Goal: Task Accomplishment & Management: Manage account settings

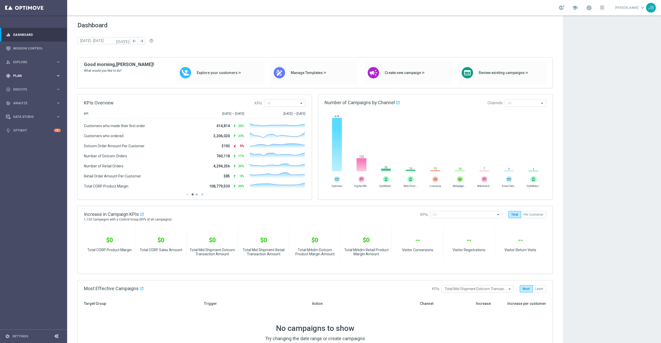
click at [22, 77] on span "Plan" at bounding box center [34, 75] width 43 height 3
click at [28, 103] on span "Templates" at bounding box center [32, 101] width 37 height 3
click at [25, 109] on link "Optimail" at bounding box center [35, 110] width 38 height 4
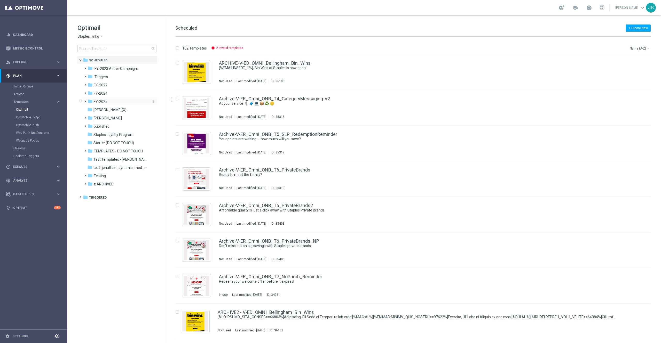
click at [109, 101] on div "folder FY-2025" at bounding box center [117, 102] width 59 height 6
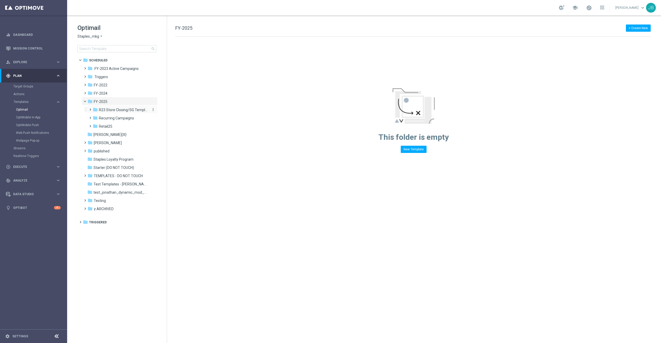
click at [109, 110] on span "R23 Store Closing/SG Templates" at bounding box center [123, 110] width 49 height 5
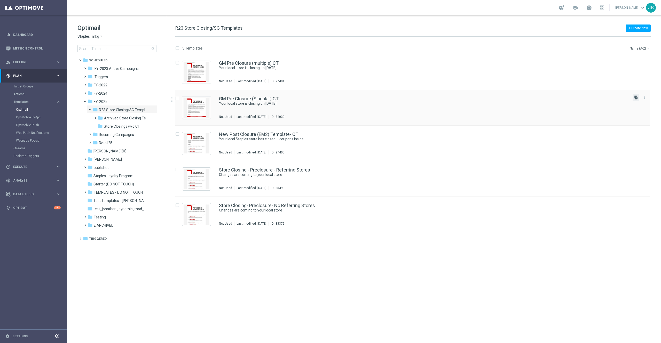
click at [634, 98] on icon "file_copy" at bounding box center [636, 98] width 4 height 4
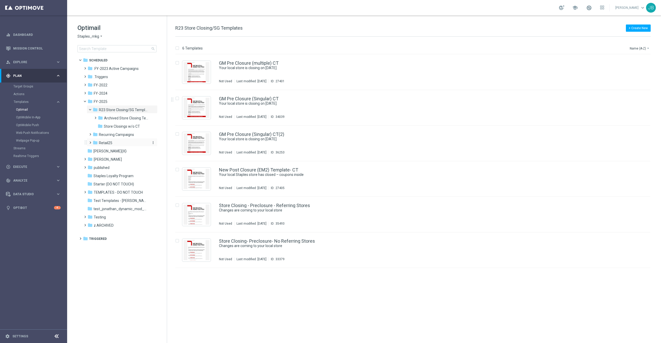
click at [110, 141] on span "Retail25" at bounding box center [105, 143] width 13 height 5
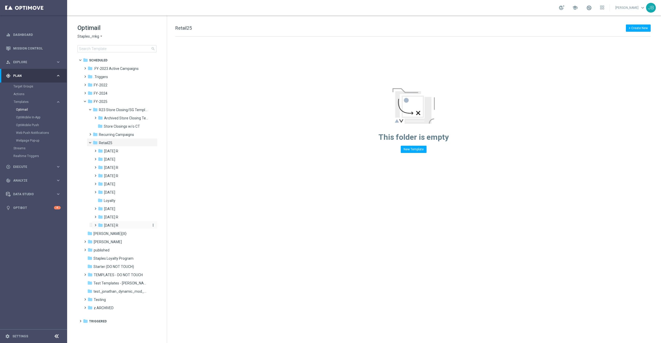
click at [118, 225] on span "[DATE] R" at bounding box center [111, 225] width 14 height 5
click at [153, 225] on icon "more_vert" at bounding box center [153, 225] width 4 height 4
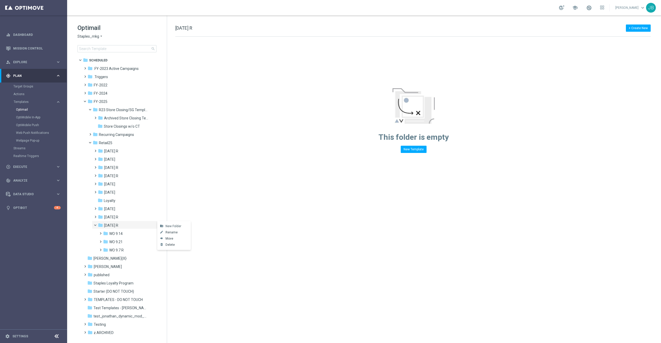
click at [174, 225] on span "New Folder" at bounding box center [173, 226] width 16 height 4
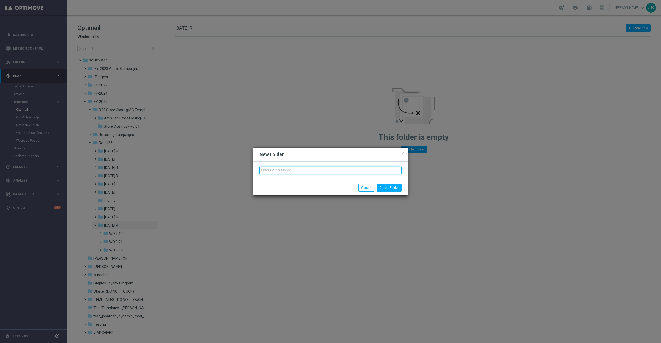
click at [329, 171] on input "text" at bounding box center [330, 170] width 142 height 7
type input "WO 9.28"
click at [383, 188] on button "Create Folder" at bounding box center [389, 187] width 25 height 7
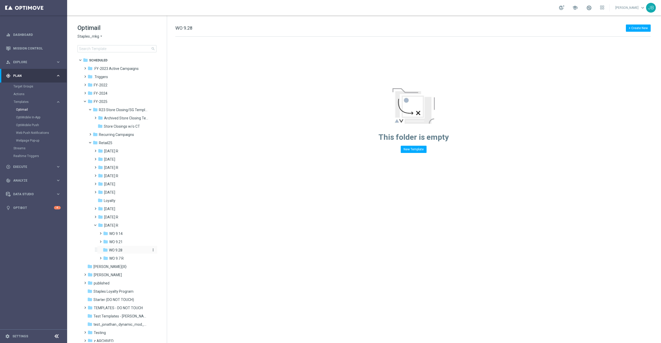
click at [126, 250] on div "folder WO 9.28" at bounding box center [126, 251] width 46 height 6
click at [152, 250] on icon "more_vert" at bounding box center [153, 250] width 4 height 4
click at [169, 250] on span "New Folder" at bounding box center [173, 251] width 16 height 4
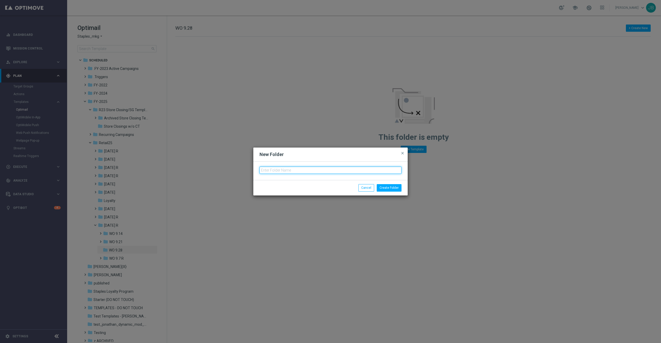
click at [285, 169] on input "text" at bounding box center [330, 170] width 142 height 7
type input "9"
type input "Tues 9.30"
click at [399, 189] on button "Create Folder" at bounding box center [389, 187] width 25 height 7
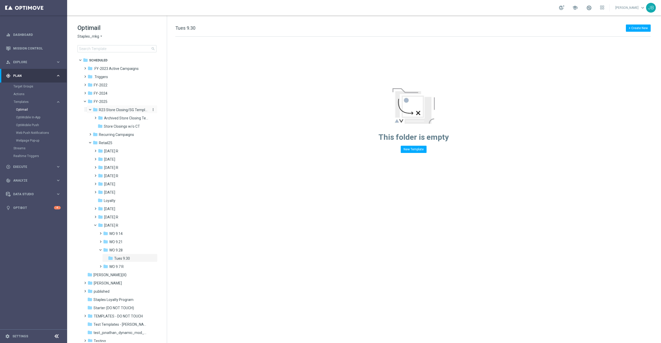
click at [125, 110] on span "R23 Store Closing/SG Templates" at bounding box center [123, 110] width 49 height 5
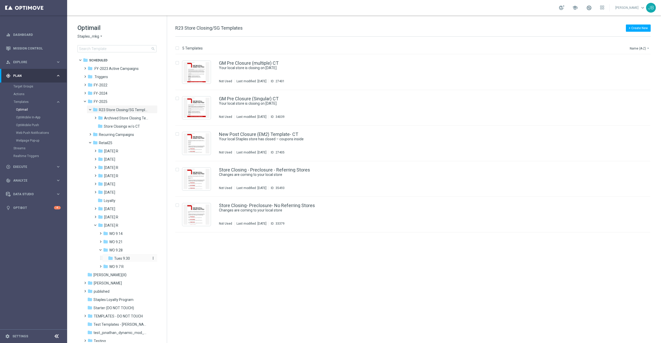
click at [127, 258] on span "Tues 9.30" at bounding box center [122, 258] width 16 height 5
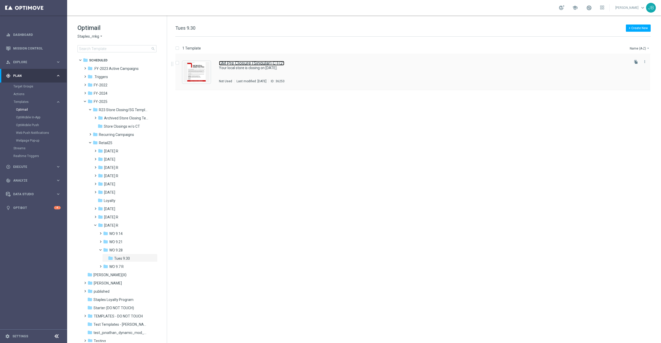
click at [257, 65] on link "GM Pre Closure (Singular) CT(2)" at bounding box center [251, 63] width 65 height 5
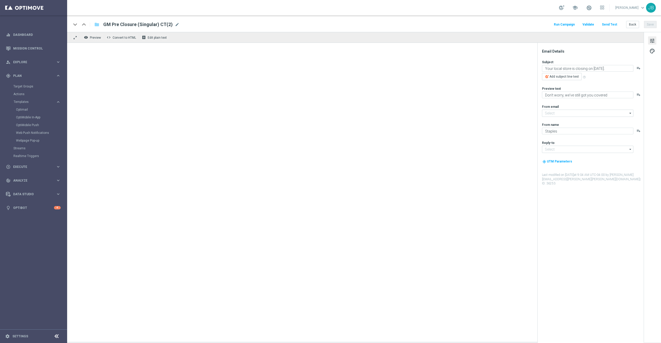
type input "staples@connected.staples.com"
type input "info@staples.com"
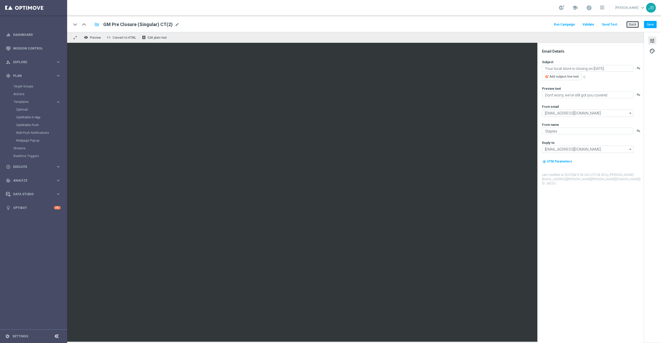
click at [631, 22] on button "Back" at bounding box center [632, 24] width 13 height 7
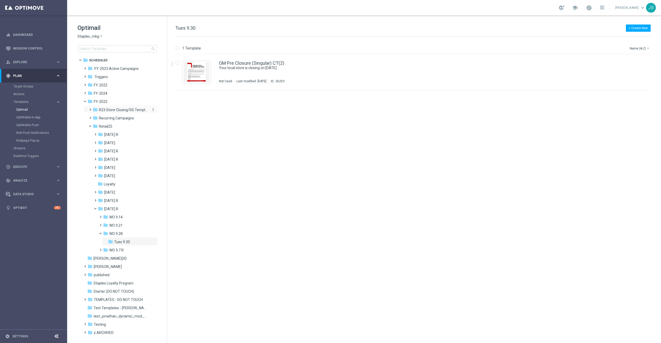
click at [124, 111] on span "R23 Store Closing/SG Templates" at bounding box center [123, 110] width 49 height 5
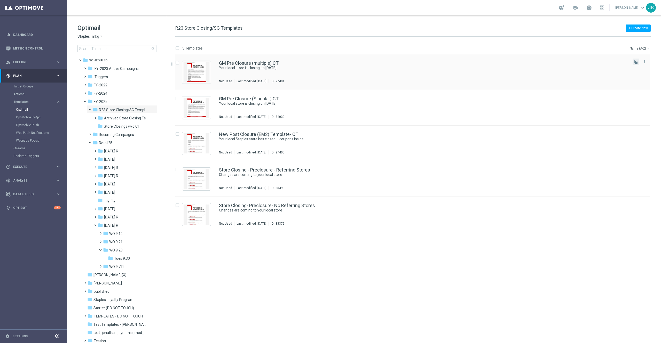
click at [636, 64] on button "file_copy" at bounding box center [635, 62] width 7 height 7
click at [119, 259] on span "Tues 9.30" at bounding box center [122, 258] width 16 height 5
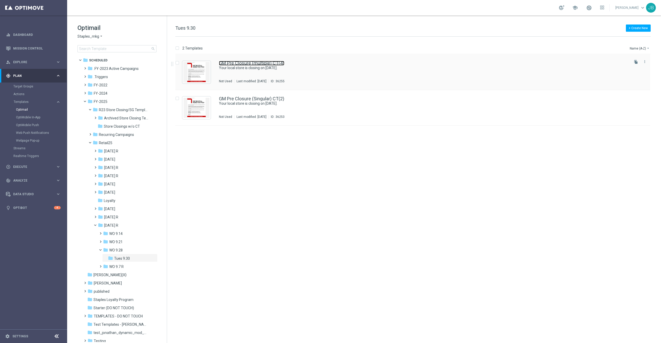
click at [256, 64] on link "GM Pre Closure (multiple) CT(4)" at bounding box center [251, 63] width 65 height 5
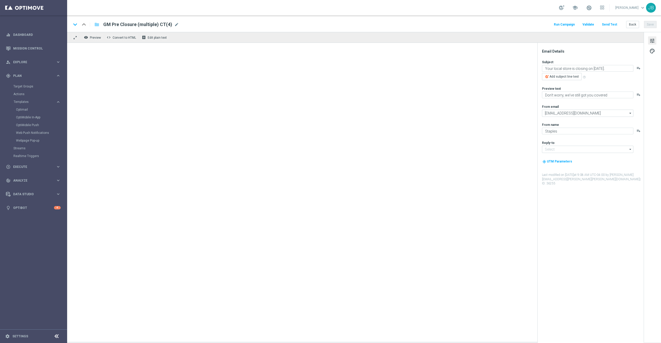
type input "GM Pre Closure (multiple) CT(4)"
type textarea "Your local store is closing on 2/10/2023."
type textarea "Don’t worry, we’ve still got you covered."
type input "info@staples.com"
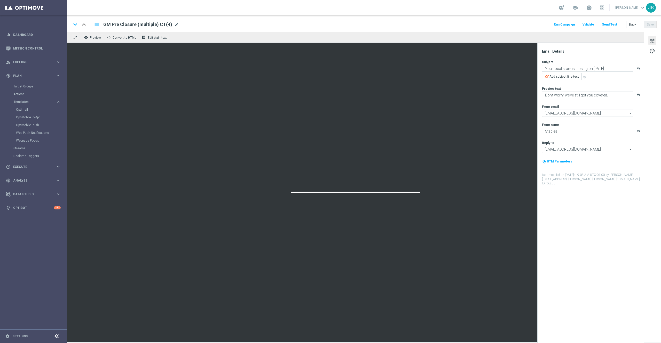
click at [175, 24] on span "mode_edit" at bounding box center [176, 24] width 5 height 5
click at [174, 24] on span "mode_edit" at bounding box center [176, 24] width 5 height 5
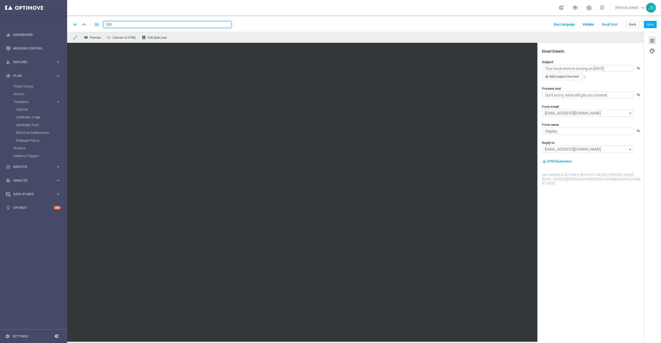
type input "G"
paste input "SC_DC_20250930_Closing_GMEmail_ST855"
type input "SC_DC_20250930_Closing_GMEmail_ST855"
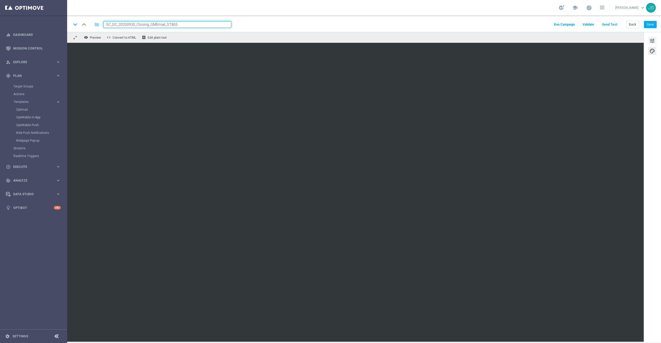
click at [654, 41] on span "tune" at bounding box center [652, 40] width 6 height 7
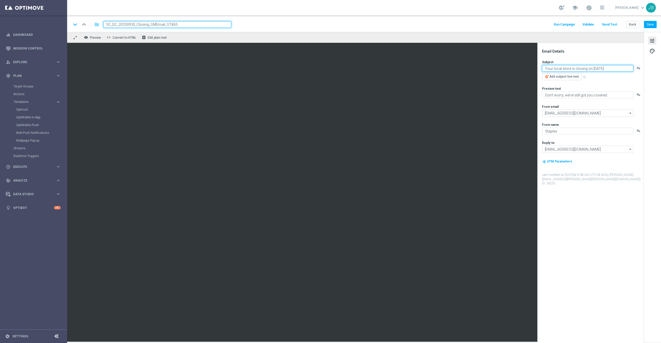
click at [594, 67] on textarea "Your local store is closing on 2/10/2023." at bounding box center [587, 68] width 91 height 7
type textarea "Your local store is closing on 10/17/2025."
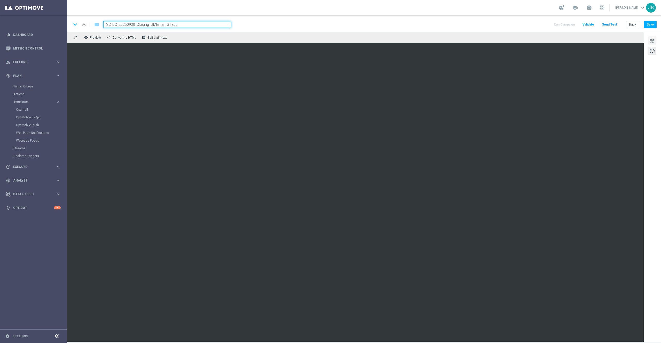
click at [652, 42] on span "tune" at bounding box center [652, 40] width 6 height 7
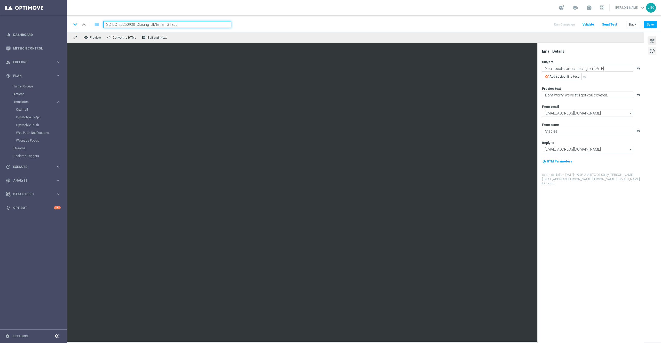
click at [649, 51] on span "palette" at bounding box center [652, 51] width 6 height 7
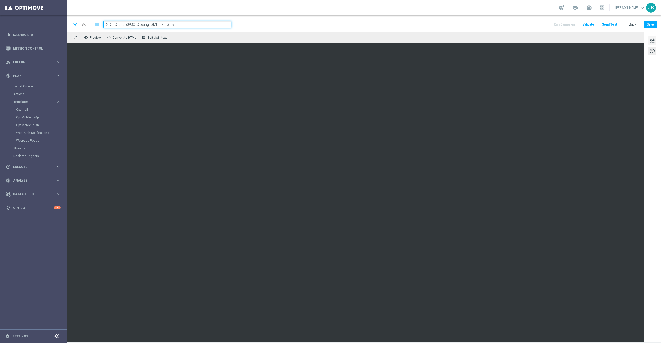
click at [651, 43] on span "tune" at bounding box center [652, 40] width 6 height 7
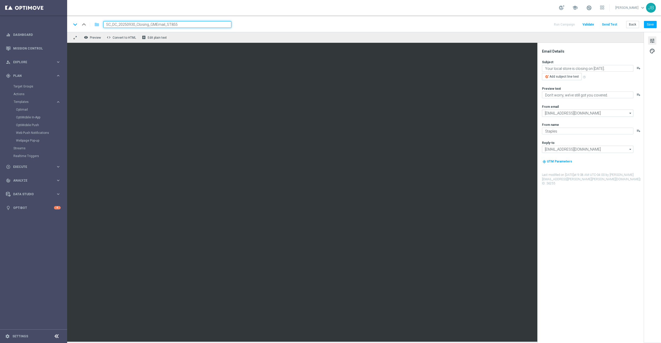
click at [650, 43] on span "tune" at bounding box center [652, 40] width 6 height 7
click at [652, 53] on span "palette" at bounding box center [652, 51] width 6 height 7
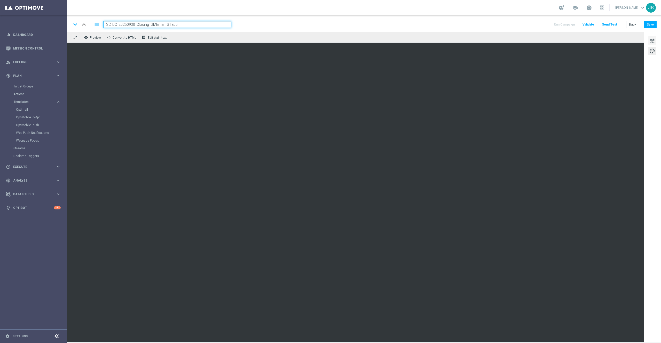
click at [650, 40] on span "tune" at bounding box center [652, 40] width 6 height 7
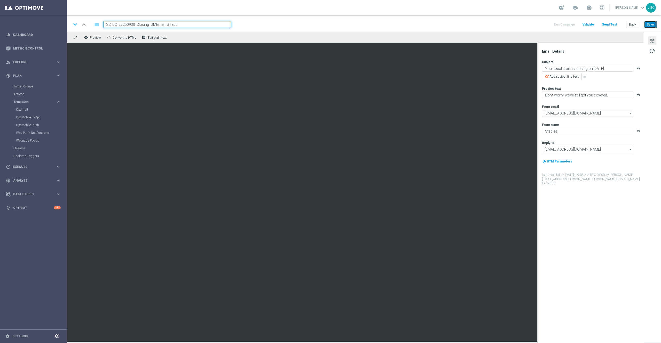
click at [650, 25] on button "Save" at bounding box center [650, 24] width 13 height 7
click at [22, 110] on link "Optimail" at bounding box center [35, 110] width 38 height 4
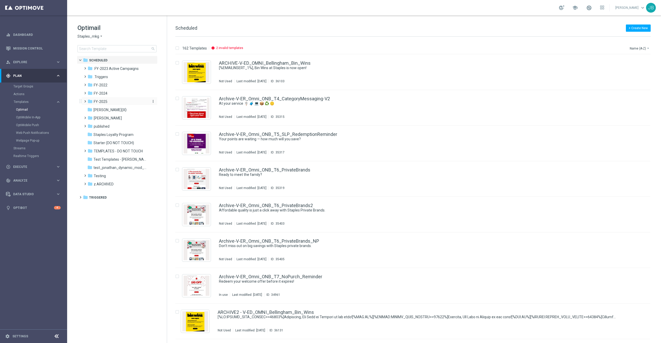
click at [102, 103] on span "FY-2025" at bounding box center [101, 101] width 14 height 5
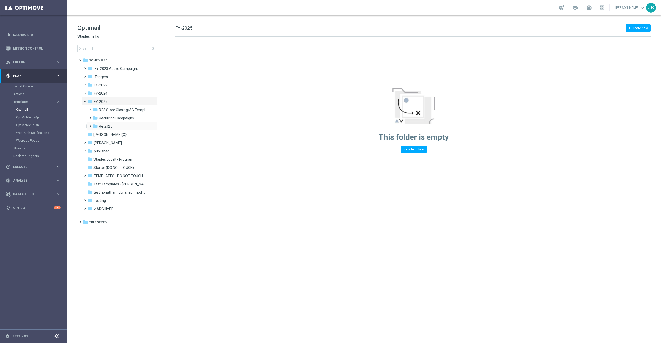
click at [109, 128] on span "Retail25" at bounding box center [105, 126] width 13 height 5
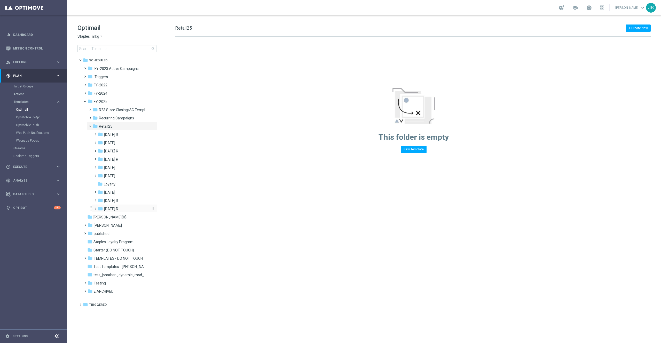
click at [107, 210] on span "Sept 25 R" at bounding box center [111, 209] width 14 height 5
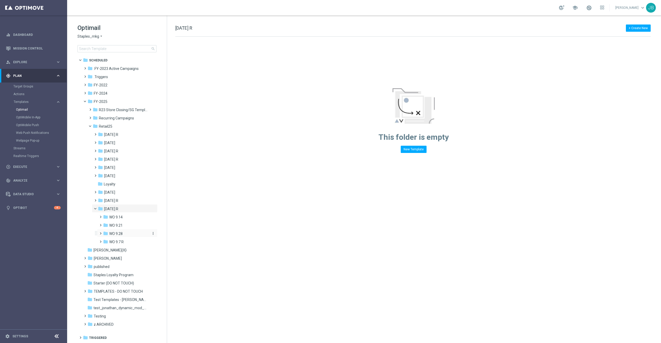
click at [121, 234] on span "WO 9.28" at bounding box center [115, 234] width 13 height 5
click at [121, 243] on span "Tues 9.30" at bounding box center [122, 242] width 16 height 5
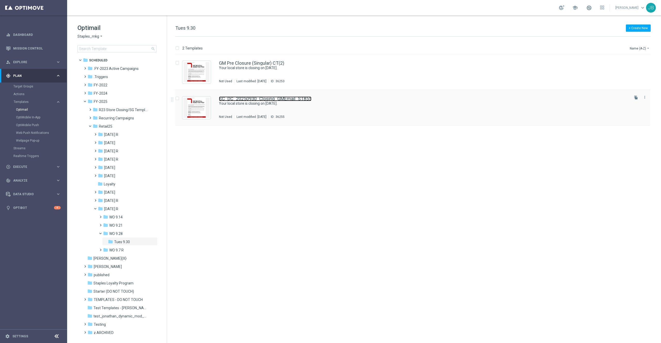
click at [249, 100] on link "SC_DC_20250930_Closing_GMEmail_ST855" at bounding box center [265, 99] width 92 height 5
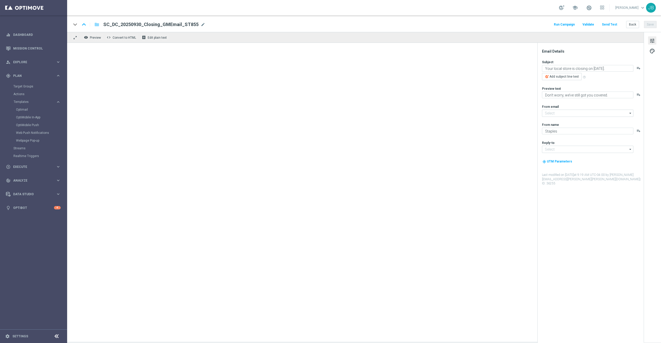
type input "staples@connected.staples.com"
type input "info@staples.com"
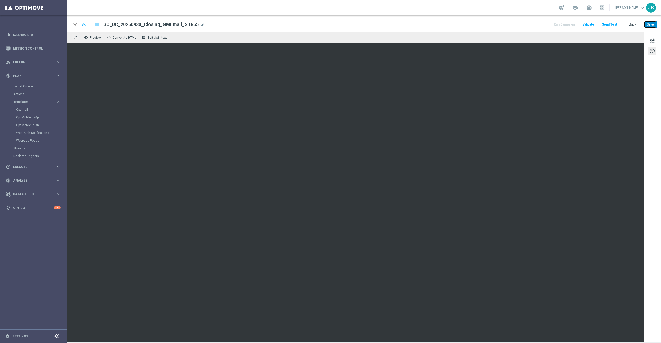
click at [647, 24] on button "Save" at bounding box center [650, 24] width 13 height 7
click at [651, 27] on button "Save" at bounding box center [650, 24] width 13 height 7
click at [23, 109] on link "Optimail" at bounding box center [35, 110] width 38 height 4
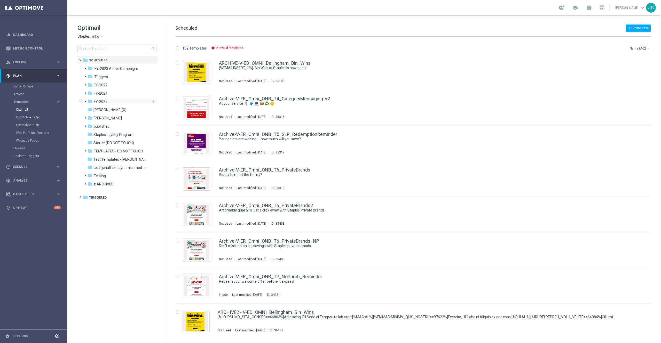
click at [104, 103] on span "FY-2025" at bounding box center [101, 101] width 14 height 5
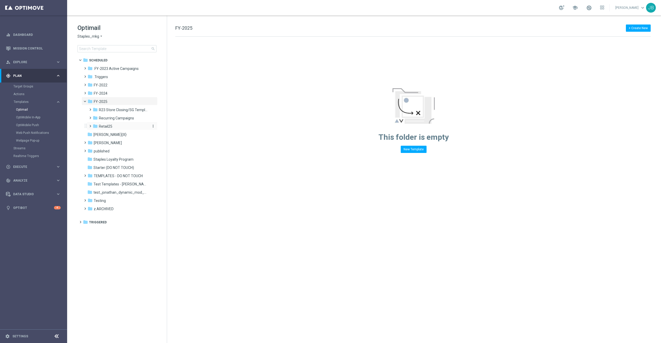
click at [114, 126] on div "folder Retail25" at bounding box center [120, 127] width 55 height 6
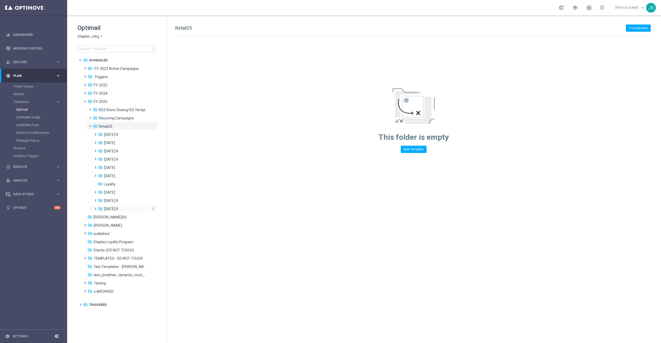
click at [115, 209] on span "Sept 25 R" at bounding box center [111, 209] width 14 height 5
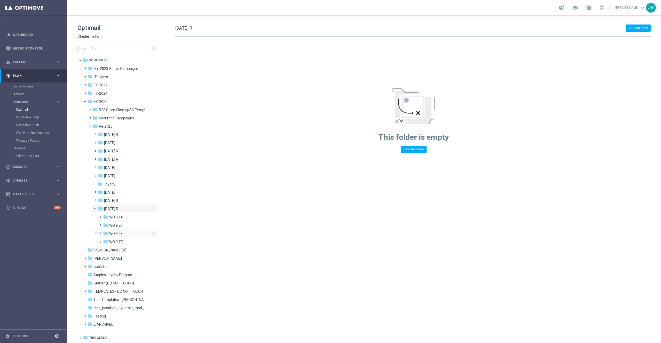
click at [122, 236] on span "WO 9.28" at bounding box center [115, 234] width 13 height 5
click at [129, 241] on span "Tues 9.30" at bounding box center [122, 242] width 16 height 5
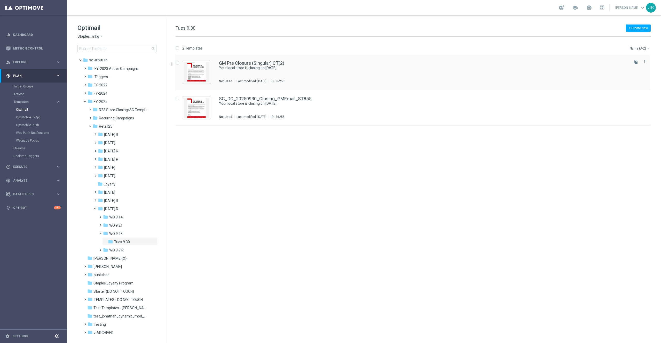
click at [261, 60] on div "GM Pre Closure (Singular) CT(2) Your local store is closing on 4/11/2025. Not U…" at bounding box center [412, 72] width 475 height 36
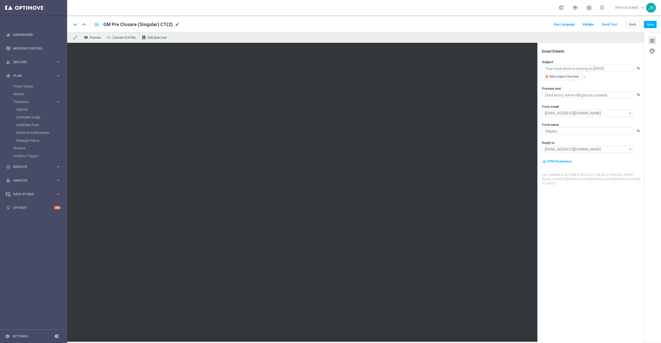
click at [176, 26] on span "mode_edit" at bounding box center [177, 24] width 5 height 5
click at [175, 25] on span "mode_edit" at bounding box center [177, 24] width 5 height 5
paste input "SC_DC_20250930_Closing_GMEmail_ST1401"
type input "SC_DC_20250930_Closing_GMEmail_ST1401"
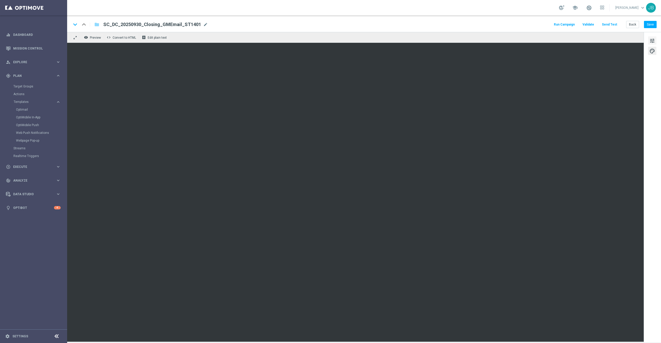
click at [656, 40] on button "tune" at bounding box center [652, 40] width 8 height 8
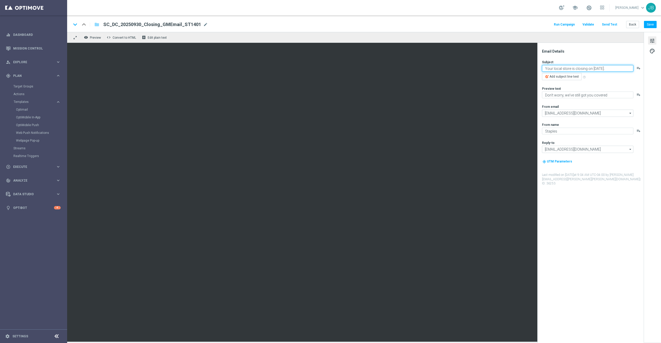
click at [592, 67] on textarea "Your local store is closing on 4/11/2025." at bounding box center [587, 68] width 91 height 7
click at [594, 69] on textarea "Your local store is closing on 4/11/2025." at bounding box center [587, 68] width 91 height 7
type textarea "Your local store is closing on 10/17/2025."
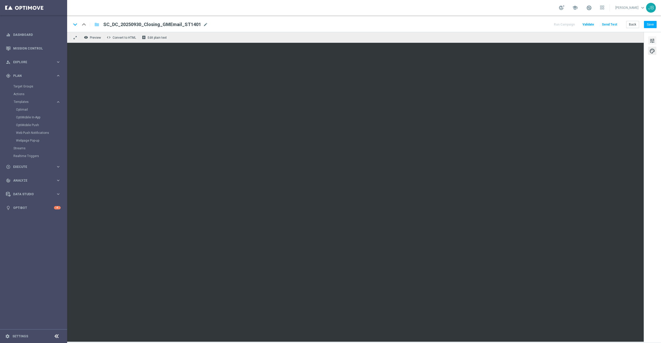
click at [656, 41] on button "tune" at bounding box center [652, 40] width 8 height 8
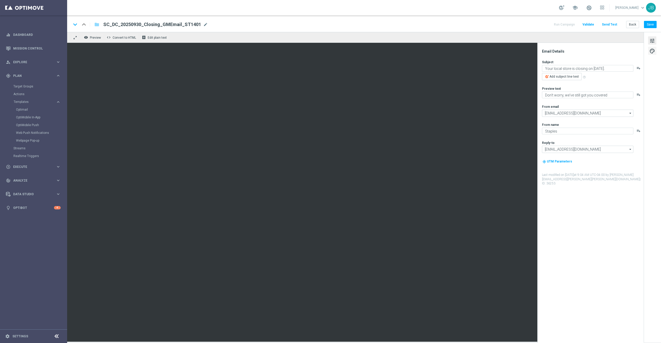
click at [650, 52] on span "palette" at bounding box center [652, 51] width 6 height 7
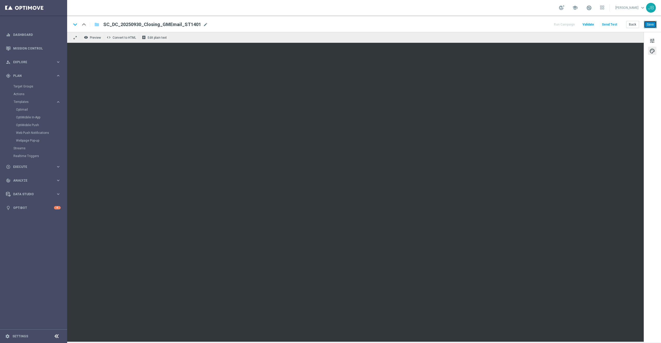
click at [648, 26] on button "Save" at bounding box center [650, 24] width 13 height 7
click at [649, 25] on button "Save" at bounding box center [650, 24] width 13 height 7
click at [654, 26] on button "Save" at bounding box center [650, 24] width 13 height 7
click at [26, 110] on link "Optimail" at bounding box center [35, 110] width 38 height 4
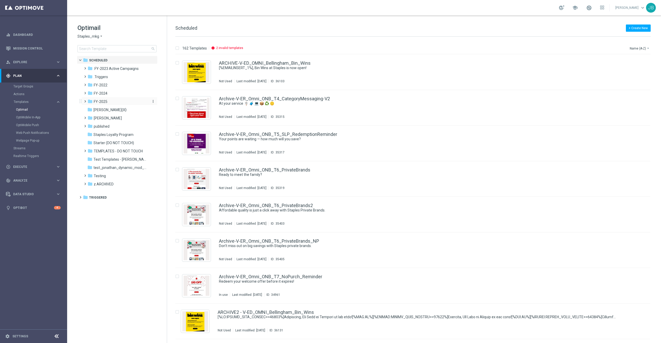
click at [102, 103] on span "FY-2025" at bounding box center [101, 101] width 14 height 5
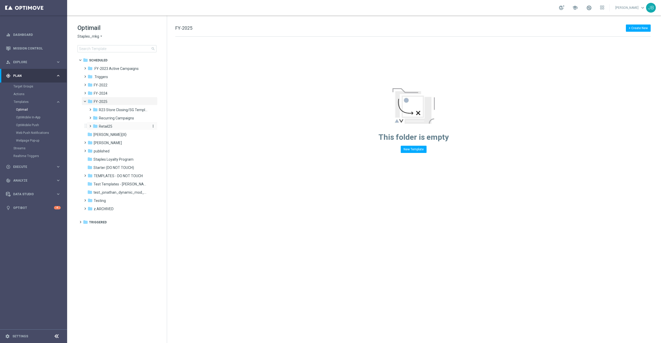
click at [107, 126] on span "Retail25" at bounding box center [105, 126] width 13 height 5
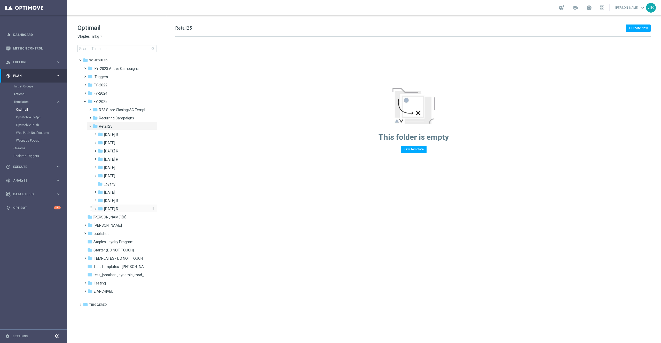
click at [114, 209] on span "Sept 25 R" at bounding box center [111, 209] width 14 height 5
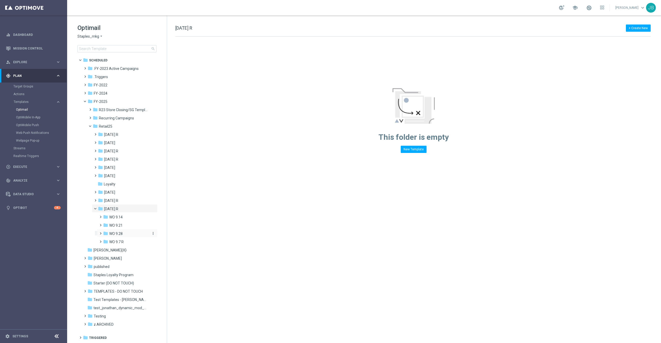
click at [118, 234] on span "WO 9.28" at bounding box center [115, 234] width 13 height 5
click at [123, 242] on span "Tues 9.30" at bounding box center [122, 242] width 16 height 5
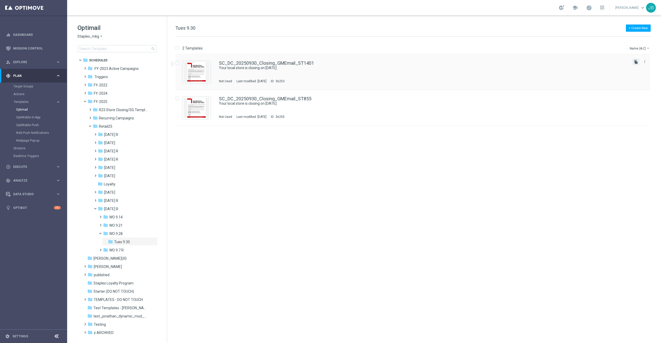
click at [634, 62] on icon "file_copy" at bounding box center [636, 62] width 4 height 4
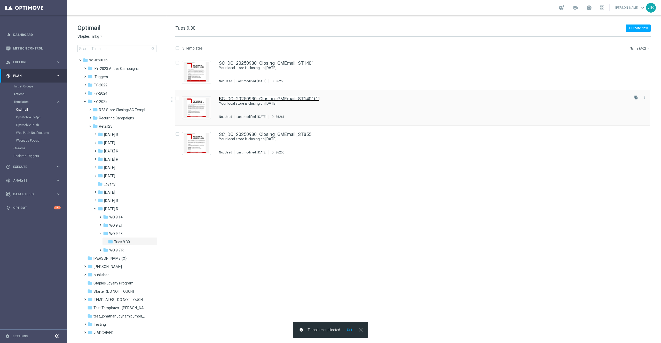
click at [289, 98] on link "SC_DC_20250930_Closing_GMEmail_ST1401(1)" at bounding box center [269, 99] width 101 height 5
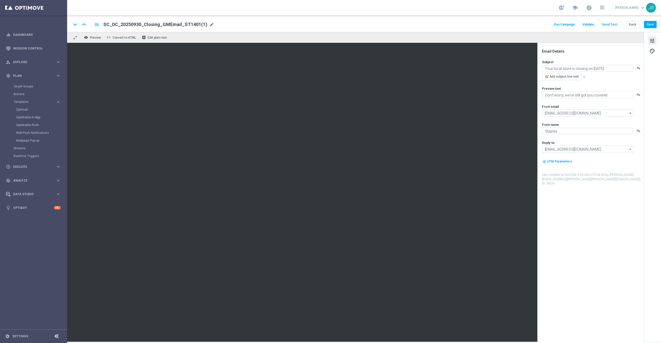
click at [209, 23] on span "mode_edit" at bounding box center [211, 24] width 5 height 5
drag, startPoint x: 207, startPoint y: 23, endPoint x: 101, endPoint y: 15, distance: 105.6
click at [101, 15] on section "school John Bruzzese keyboard_arrow_down JB keyboard_arrow_down keyboard_arrow_…" at bounding box center [364, 171] width 594 height 343
click at [132, 25] on input at bounding box center [167, 24] width 128 height 7
paste input "SC_DC_20250930_Closing_GMEmail_ST228"
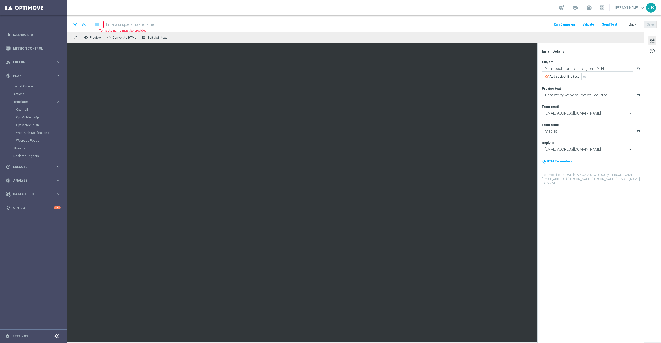
type input "SC_DC_20250930_Closing_GMEmail_ST228"
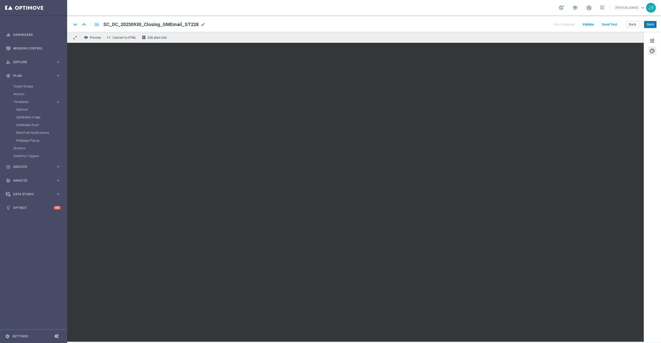
click at [652, 23] on button "Save" at bounding box center [650, 24] width 13 height 7
click at [653, 25] on button "Save" at bounding box center [650, 24] width 13 height 7
click at [653, 24] on button "Save" at bounding box center [650, 24] width 13 height 7
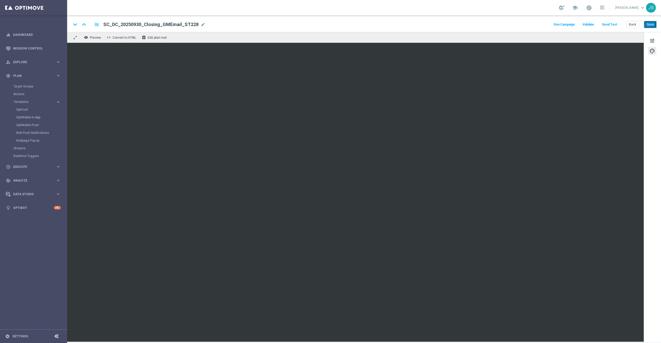
click at [653, 24] on button "Save" at bounding box center [650, 24] width 13 height 7
click at [647, 25] on button "Save" at bounding box center [650, 24] width 13 height 7
click at [655, 23] on button "Save" at bounding box center [650, 24] width 13 height 7
click at [28, 178] on div "track_changes Analyze" at bounding box center [31, 180] width 50 height 5
click at [29, 153] on span "BI Studio" at bounding box center [32, 152] width 37 height 3
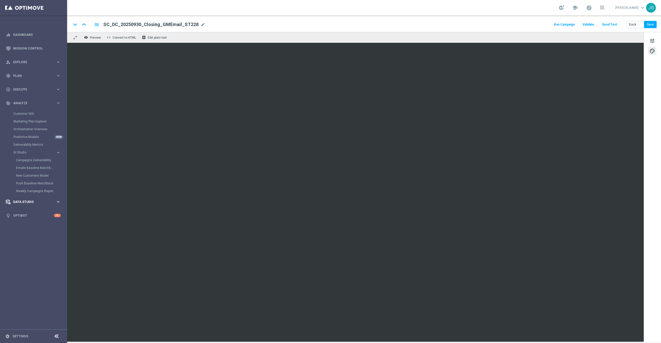
click at [34, 201] on span "Data Studio" at bounding box center [34, 202] width 43 height 3
click at [29, 101] on div "track_changes Analyze" at bounding box center [31, 103] width 50 height 5
click at [37, 191] on link "Weekly Campaigns Report" at bounding box center [35, 191] width 38 height 4
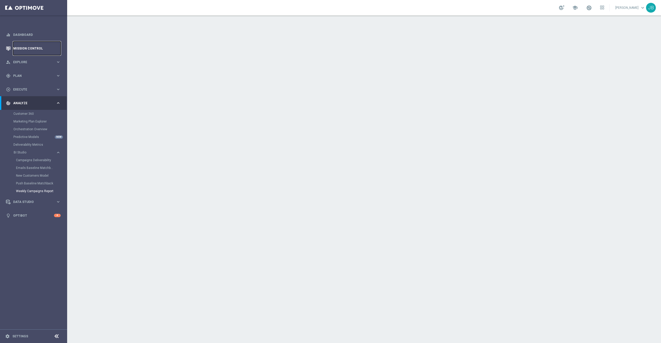
click at [46, 49] on link "Mission Control" at bounding box center [36, 49] width 47 height 14
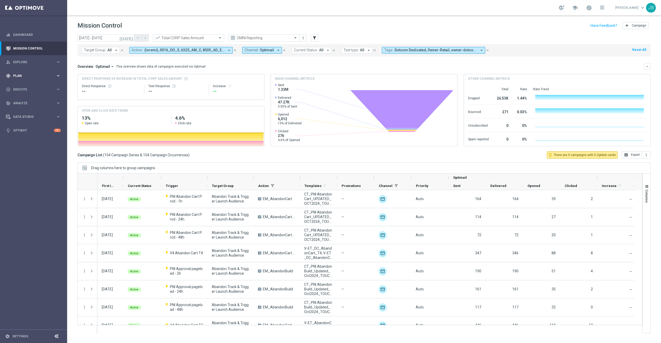
click at [29, 77] on span "Plan" at bounding box center [34, 75] width 43 height 3
click at [27, 103] on span "Templates" at bounding box center [32, 101] width 37 height 3
click at [25, 111] on link "Optimail" at bounding box center [35, 110] width 38 height 4
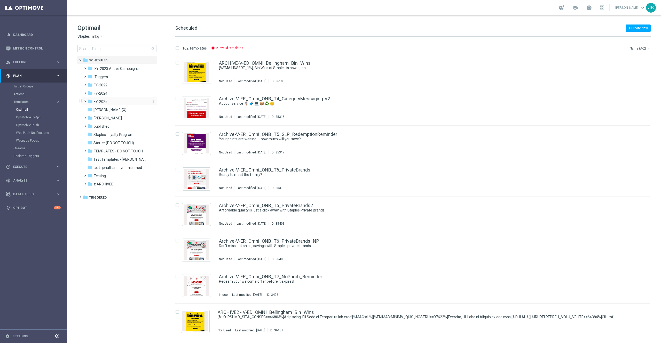
click at [104, 101] on span "FY-2025" at bounding box center [101, 101] width 14 height 5
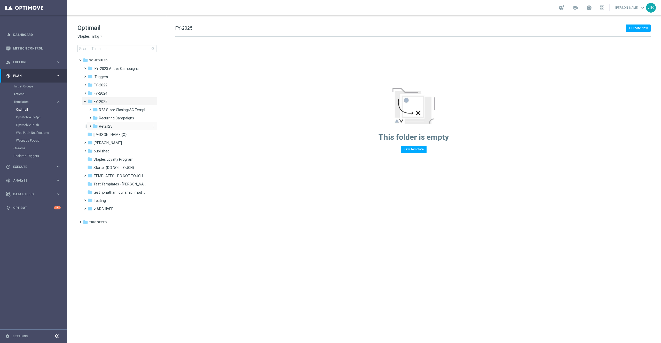
click at [109, 126] on span "Retail25" at bounding box center [105, 126] width 13 height 5
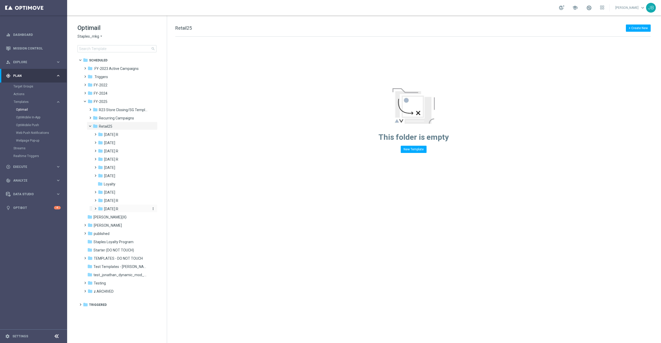
click at [115, 208] on span "Sept 25 R" at bounding box center [111, 209] width 14 height 5
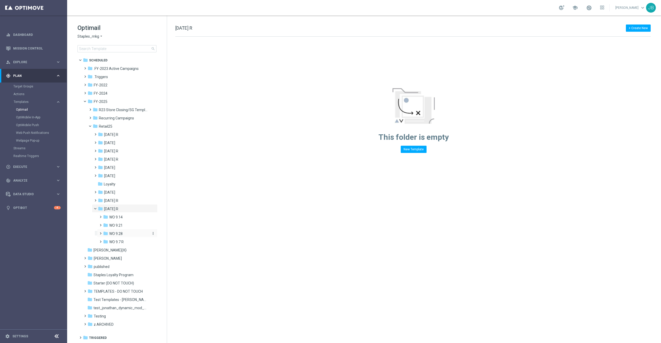
click at [127, 232] on div "folder WO 9.28" at bounding box center [126, 234] width 46 height 6
click at [125, 243] on span "Tues 9.30" at bounding box center [122, 242] width 16 height 5
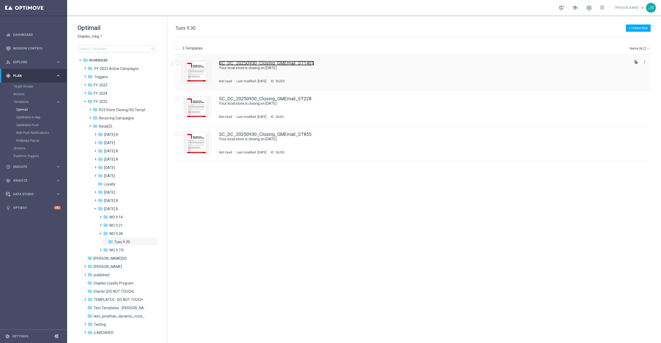
click at [285, 61] on link "SC_DC_20250930_Closing_GMEmail_ST1401" at bounding box center [266, 63] width 95 height 5
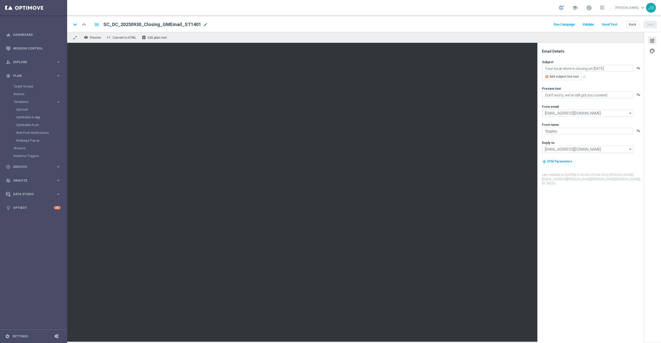
click at [614, 25] on button "Send Test" at bounding box center [609, 24] width 17 height 7
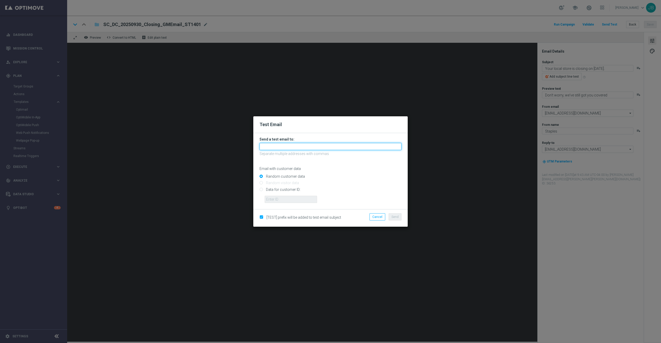
click at [293, 147] on input "text" at bounding box center [330, 146] width 142 height 7
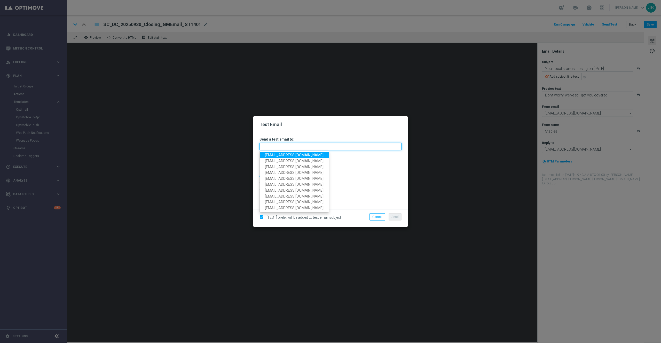
click at [282, 146] on input "text" at bounding box center [330, 146] width 142 height 7
paste input "staples.336a@litmusemail.com"
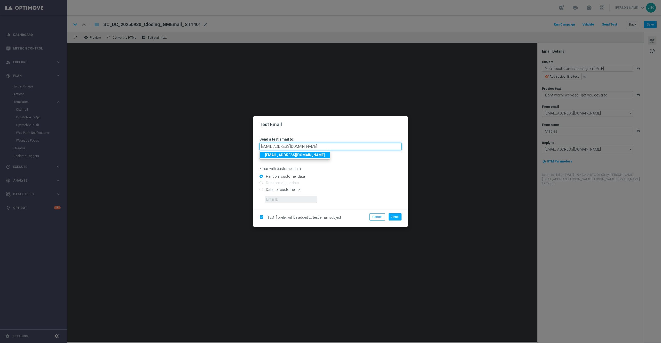
type input "staples.336a@litmusemail.com"
click at [290, 156] on strong "staples.336a@litmusemail.com" at bounding box center [295, 155] width 60 height 4
click at [395, 217] on span "Send" at bounding box center [394, 217] width 7 height 4
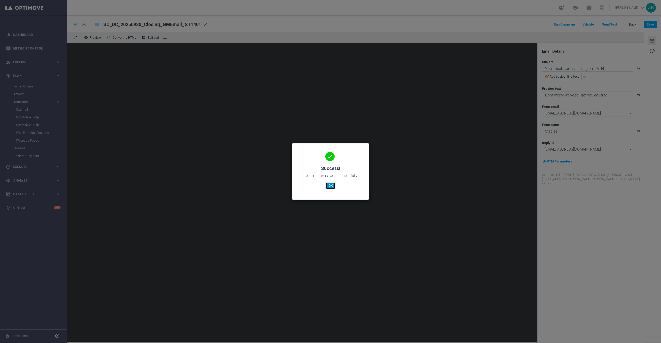
click at [333, 185] on button "OK" at bounding box center [330, 185] width 10 height 7
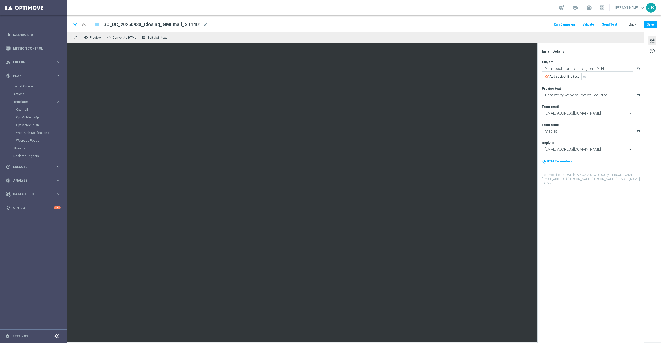
click at [610, 24] on button "Send Test" at bounding box center [609, 24] width 17 height 7
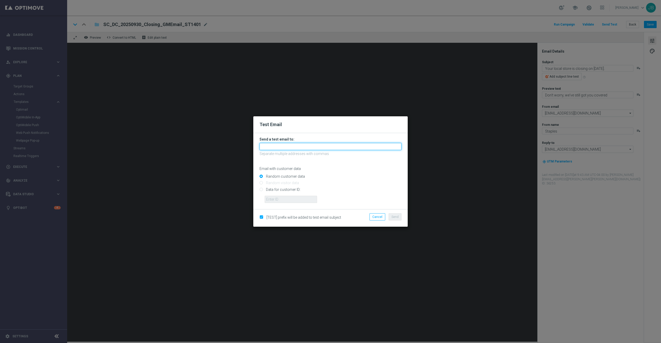
click at [320, 148] on input "text" at bounding box center [330, 146] width 142 height 7
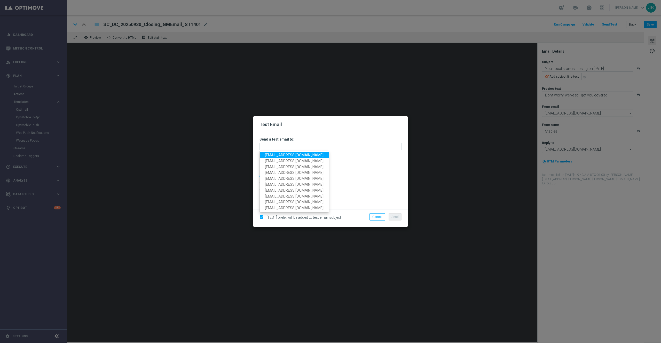
click at [305, 155] on span "staples.336a@litmusemail.com" at bounding box center [294, 155] width 59 height 4
type input "staples.336a@litmusemail.com"
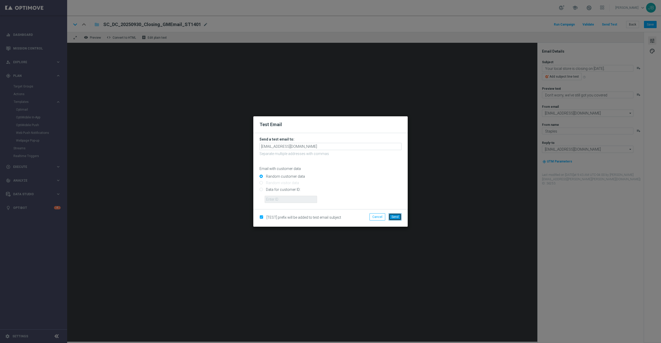
click at [400, 217] on button "Send" at bounding box center [394, 216] width 13 height 7
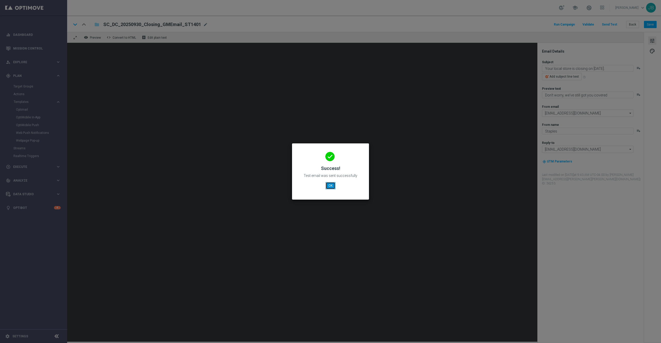
click at [328, 186] on button "OK" at bounding box center [330, 185] width 10 height 7
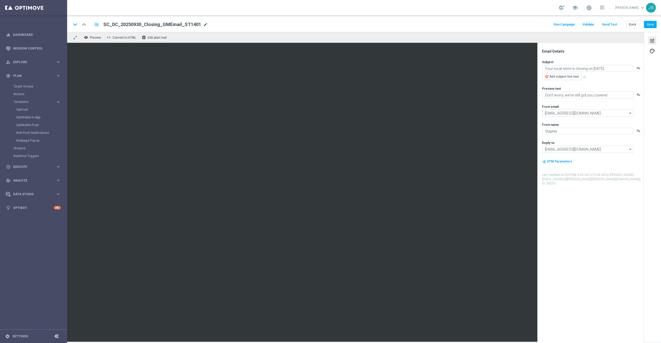
click at [203, 25] on span "mode_edit" at bounding box center [205, 24] width 5 height 5
click at [650, 23] on button "Save" at bounding box center [650, 24] width 13 height 7
click at [630, 25] on button "Back" at bounding box center [632, 24] width 13 height 7
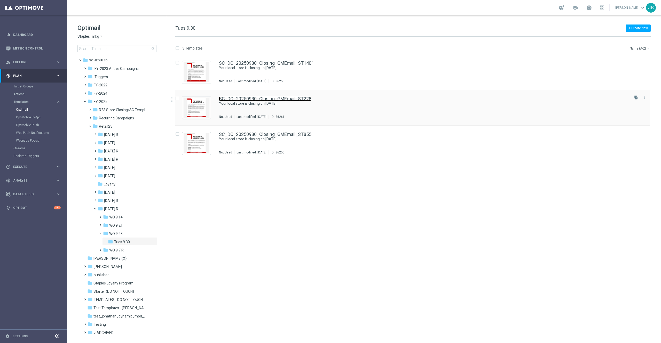
click at [304, 98] on link "SC_DC_20250930_Closing_GMEmail_ST228" at bounding box center [265, 99] width 92 height 5
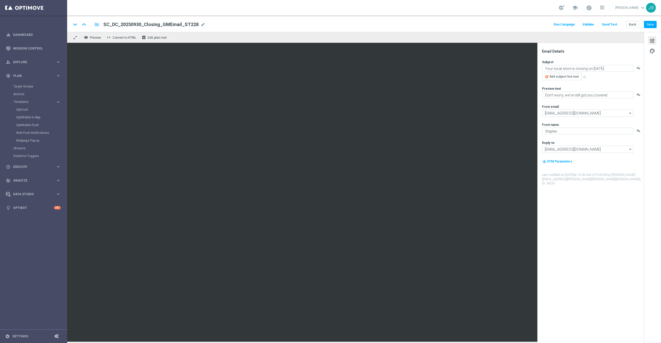
click at [608, 26] on button "Send Test" at bounding box center [609, 24] width 17 height 7
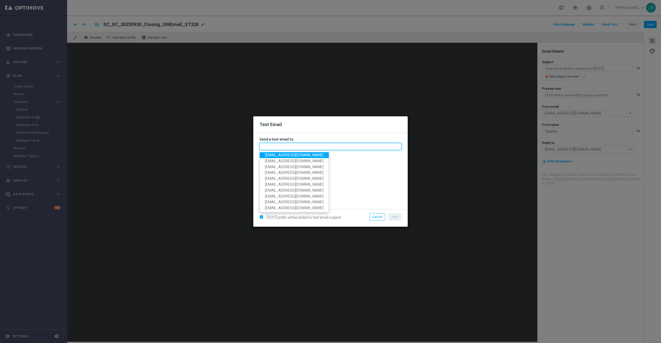
click at [334, 146] on input "text" at bounding box center [330, 146] width 142 height 7
click at [287, 155] on span "staples.336a@litmusemail.com" at bounding box center [294, 155] width 59 height 4
type input "staples.336a@litmusemail.com"
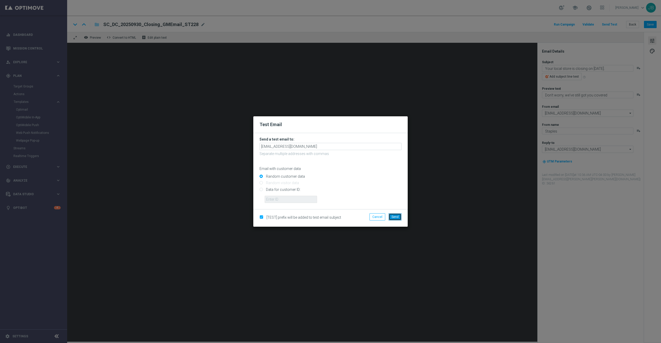
click at [397, 219] on button "Send" at bounding box center [394, 216] width 13 height 7
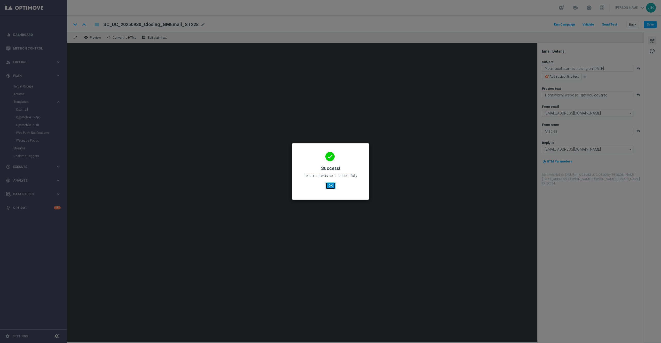
click at [333, 185] on button "OK" at bounding box center [330, 185] width 10 height 7
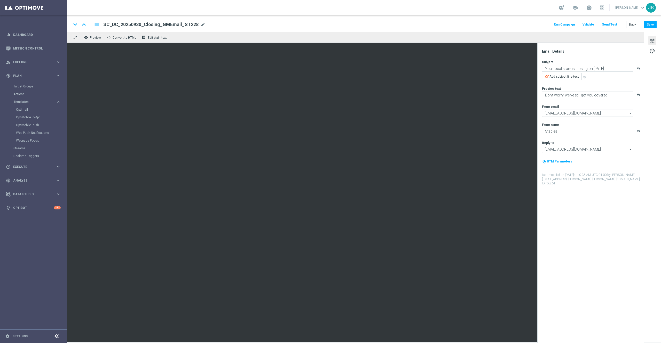
click at [201, 23] on span "mode_edit" at bounding box center [203, 24] width 5 height 5
click at [653, 26] on button "Save" at bounding box center [650, 24] width 13 height 7
click at [652, 23] on button "Save" at bounding box center [650, 24] width 13 height 7
click at [25, 110] on link "Optimail" at bounding box center [35, 110] width 38 height 4
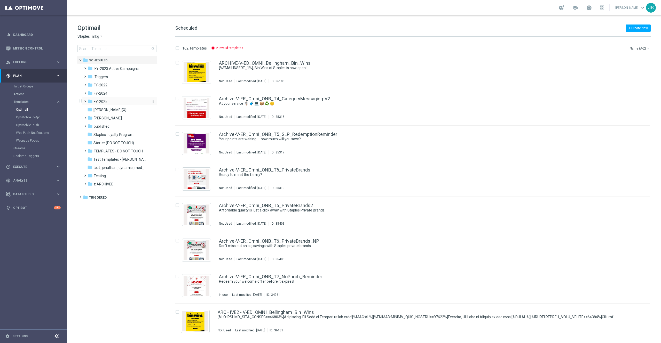
click at [103, 102] on span "FY-2025" at bounding box center [101, 101] width 14 height 5
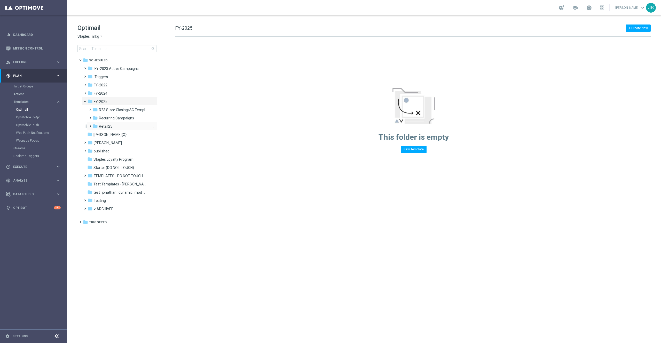
click at [111, 126] on span "Retail25" at bounding box center [105, 126] width 13 height 5
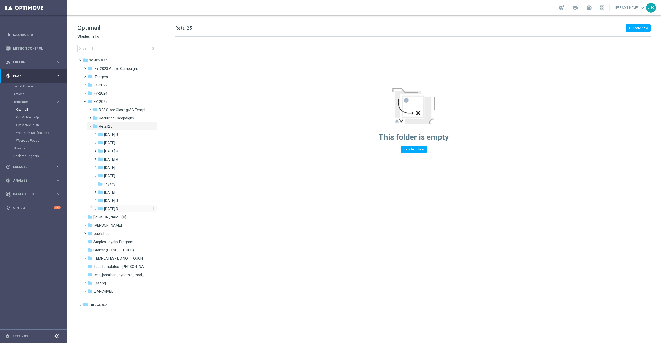
click at [116, 208] on span "Sept 25 R" at bounding box center [111, 209] width 14 height 5
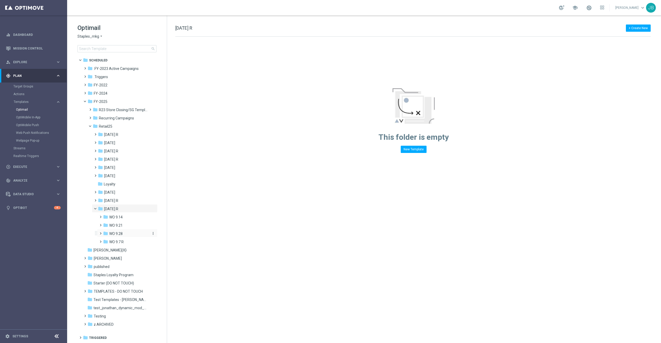
click at [119, 233] on span "WO 9.28" at bounding box center [115, 234] width 13 height 5
click at [119, 243] on span "Tues 9.30" at bounding box center [122, 242] width 16 height 5
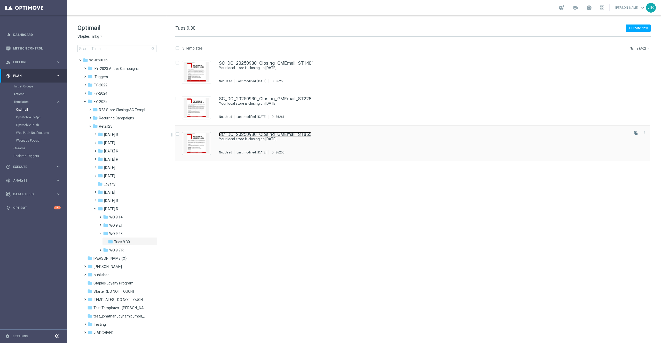
click at [252, 134] on link "SC_DC_20250930_Closing_GMEmail_ST855" at bounding box center [265, 134] width 92 height 5
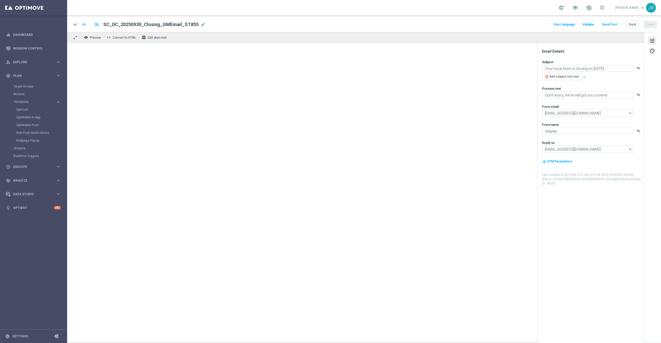
type textarea "Don’t worry, we’ve still got you covered."
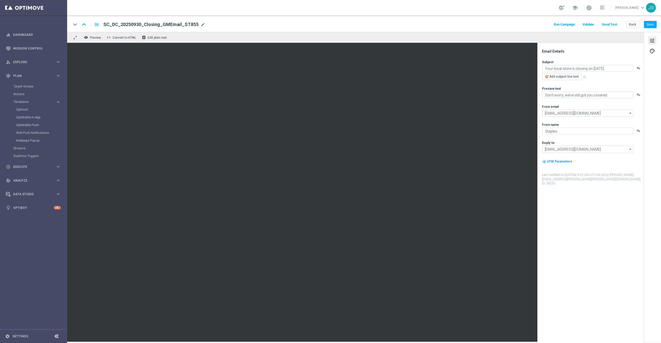
click at [612, 23] on button "Send Test" at bounding box center [609, 24] width 17 height 7
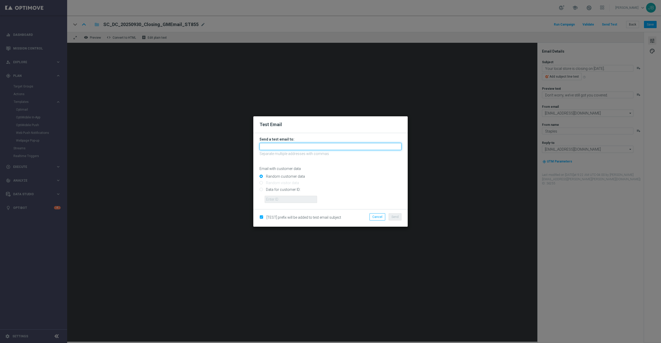
click at [348, 146] on input "text" at bounding box center [330, 146] width 142 height 7
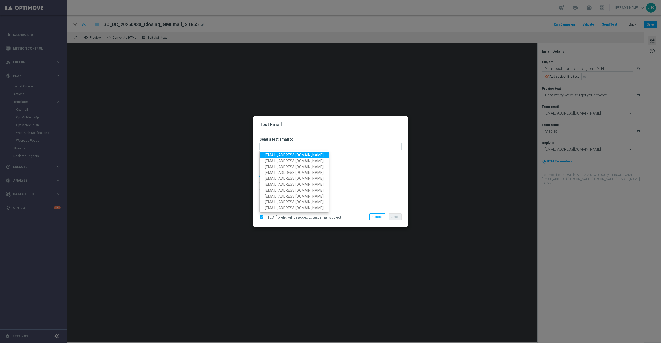
click at [309, 155] on span "staples.336a@litmusemail.com" at bounding box center [294, 155] width 59 height 4
type input "staples.336a@litmusemail.com"
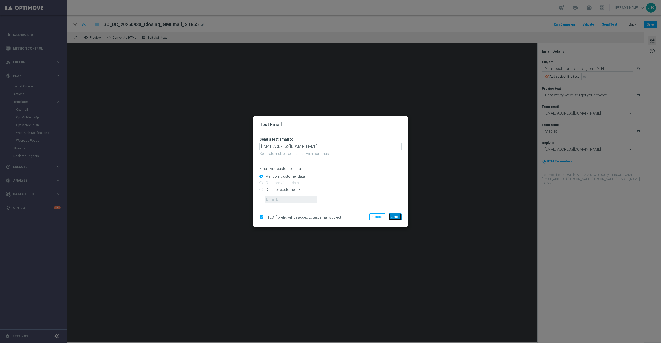
click at [398, 219] on button "Send" at bounding box center [394, 216] width 13 height 7
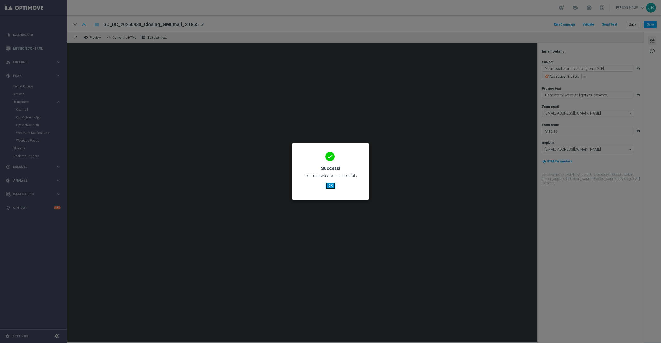
click at [331, 186] on button "OK" at bounding box center [330, 185] width 10 height 7
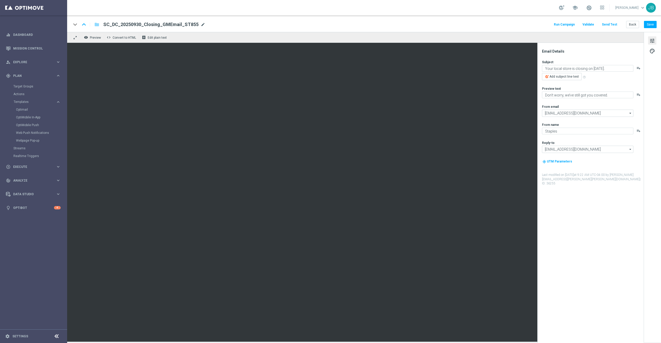
click at [201, 25] on span "mode_edit" at bounding box center [203, 24] width 5 height 5
click at [22, 87] on link "Target Groups" at bounding box center [33, 86] width 40 height 4
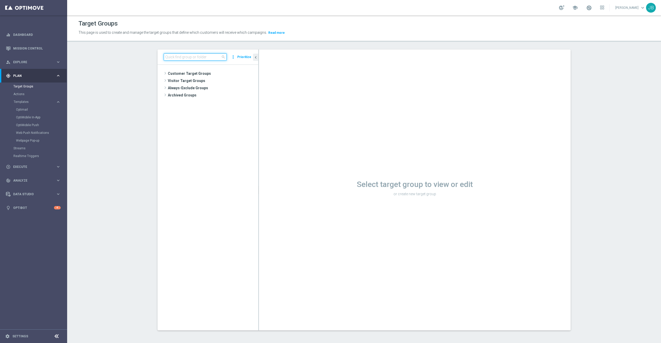
click at [185, 57] on input at bounding box center [195, 56] width 63 height 7
type input "gm"
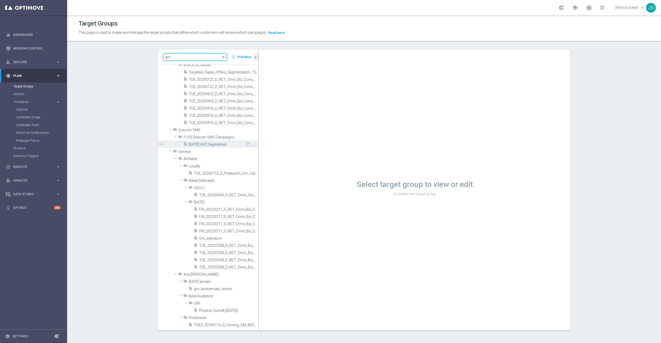
scroll to position [28, 0]
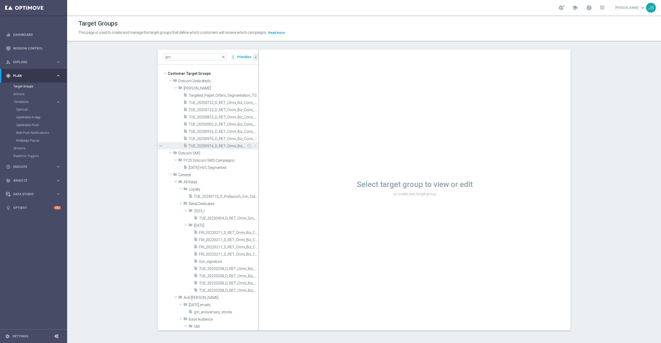
type input "gm"
click at [210, 147] on span "TUE_20250916_D_RET_Omni_Biz_Cons_GMClosure_545" at bounding box center [218, 146] width 58 height 4
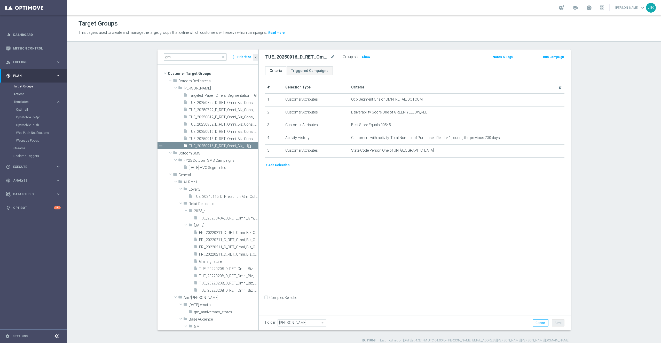
click at [247, 148] on icon "content_copy" at bounding box center [249, 146] width 4 height 4
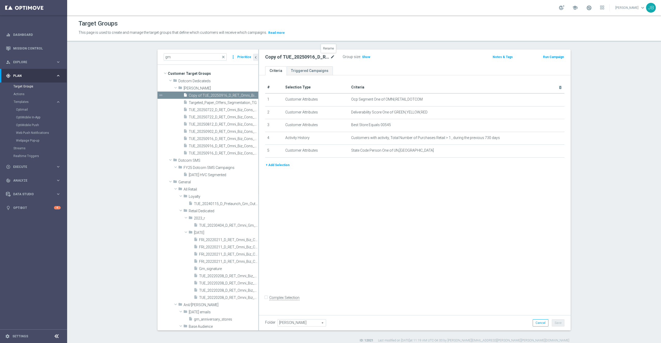
click at [331, 56] on icon "mode_edit" at bounding box center [332, 57] width 5 height 6
click at [283, 57] on input "Copy of TUE_20250916_D_RET_Omni_Biz_Cons_GMClosure_545" at bounding box center [300, 57] width 70 height 7
click at [276, 57] on input "Copy of TUE_20250916_D_RET_Omni_Biz_Cons_GMClosure_545" at bounding box center [300, 57] width 70 height 7
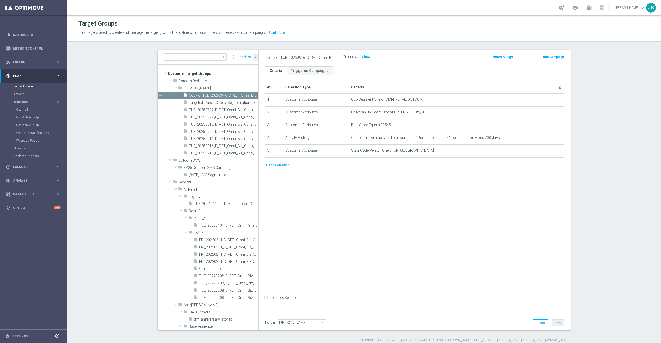
drag, startPoint x: 277, startPoint y: 57, endPoint x: 256, endPoint y: 57, distance: 20.7
click at [259, 57] on div "Copy of TUE_20250916_D_RET_Omni_Biz_Cons_GMClosure_545 Group size : Show Notes …" at bounding box center [415, 58] width 312 height 17
click at [276, 58] on input "Copy of TUE_20250916_D_RET_Omni_Biz_Cons_GMClosure_545" at bounding box center [300, 57] width 70 height 7
type input "TUE_20250916_D_RET_Omni_Biz_Cons_GMClosure_855"
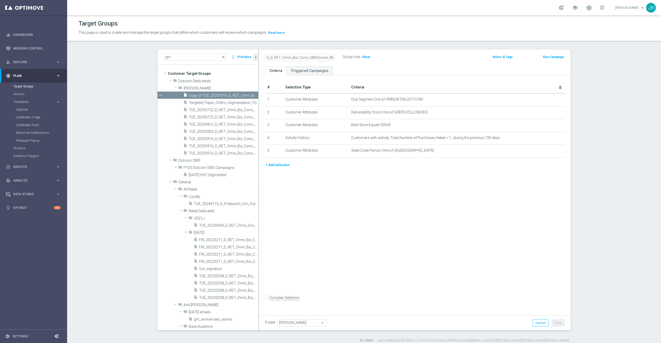
click at [422, 203] on div "# Selection Type Criteria delete_forever 1 Customer Attributes Ocp Segment One …" at bounding box center [415, 193] width 312 height 237
click at [545, 126] on icon "mode_edit" at bounding box center [547, 125] width 4 height 4
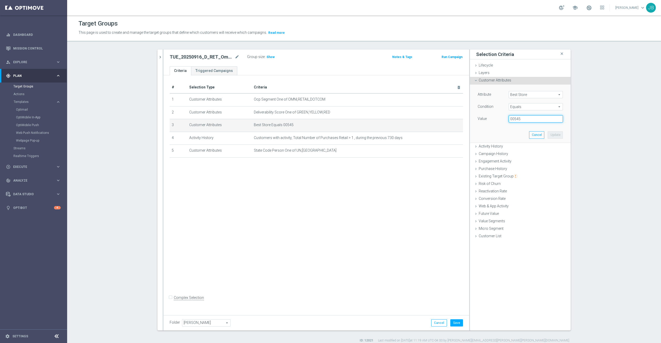
click at [526, 120] on input "00545" at bounding box center [536, 118] width 54 height 7
type input "00855"
click at [554, 135] on button "Update" at bounding box center [554, 134] width 15 height 7
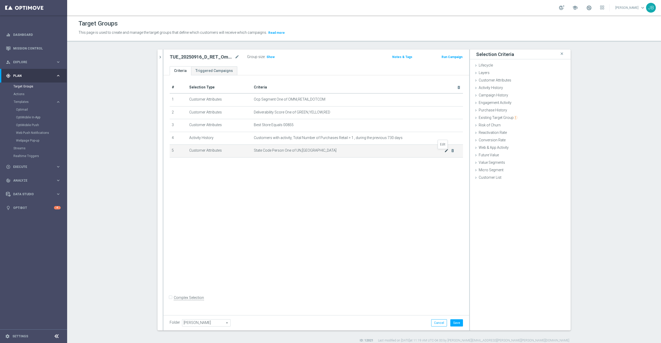
click at [444, 153] on icon "mode_edit" at bounding box center [446, 151] width 4 height 4
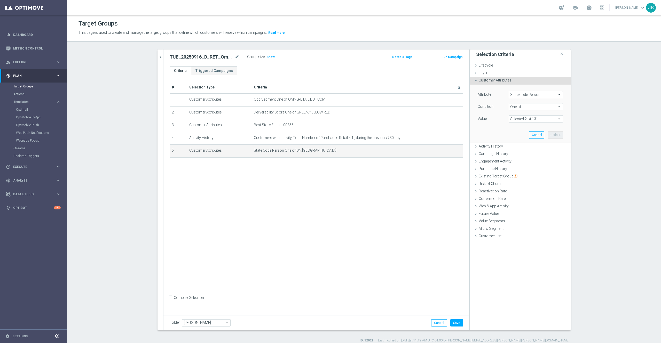
click at [521, 120] on span at bounding box center [536, 119] width 54 height 7
click at [516, 129] on label "Show Selected" at bounding box center [525, 130] width 19 height 5
click at [511, 129] on input "Show Selected" at bounding box center [512, 130] width 3 height 3
checkbox input "true"
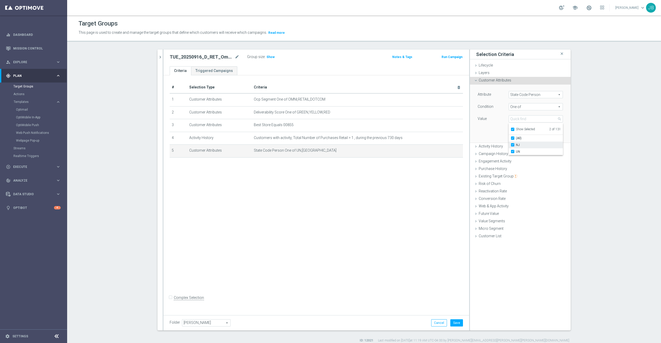
click at [512, 146] on input "NJ" at bounding box center [513, 145] width 3 height 3
checkbox input "false"
type input "UN"
checkbox input "false"
click at [511, 131] on input "Show Selected" at bounding box center [512, 130] width 3 height 3
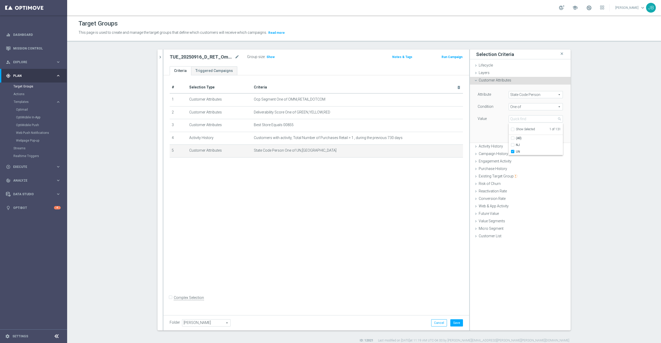
checkbox input "false"
click at [522, 116] on input "search" at bounding box center [536, 118] width 54 height 7
type input "oh"
checkbox input "true"
type input "oh"
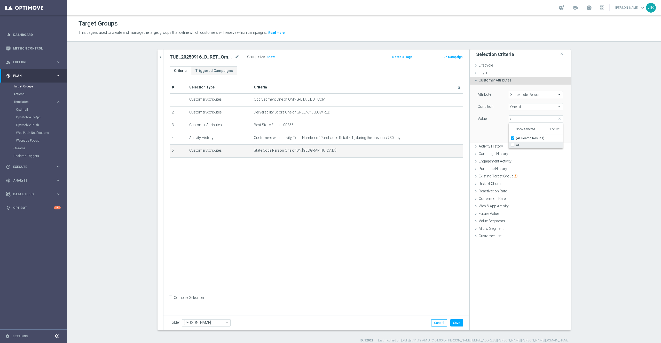
click at [516, 146] on span "OH" at bounding box center [539, 145] width 47 height 4
click at [514, 146] on input "OH" at bounding box center [513, 145] width 3 height 3
checkbox input "true"
type input "Selected 2 of 131"
checkbox input "false"
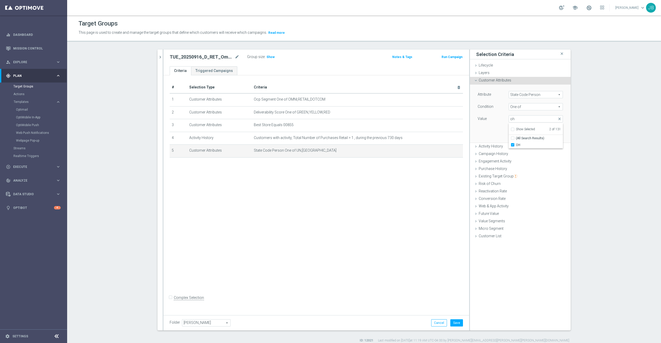
click at [488, 132] on div "Attribute State Code Person State Code Person arrow_drop_down search Condition …" at bounding box center [520, 114] width 93 height 58
click at [550, 136] on button "Update" at bounding box center [554, 134] width 15 height 7
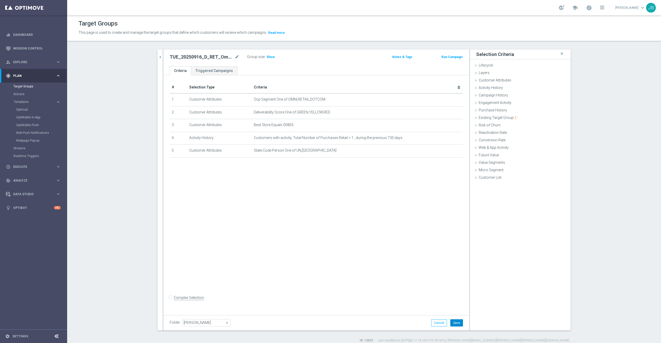
click at [454, 322] on button "Save" at bounding box center [456, 323] width 13 height 7
click at [266, 59] on span "Show" at bounding box center [270, 57] width 8 height 4
click at [235, 58] on icon "mode_edit" at bounding box center [237, 57] width 5 height 6
click at [175, 58] on input "TUE_20250916_D_RET_Omni_Biz_Cons_GMClosure_855" at bounding box center [205, 57] width 70 height 7
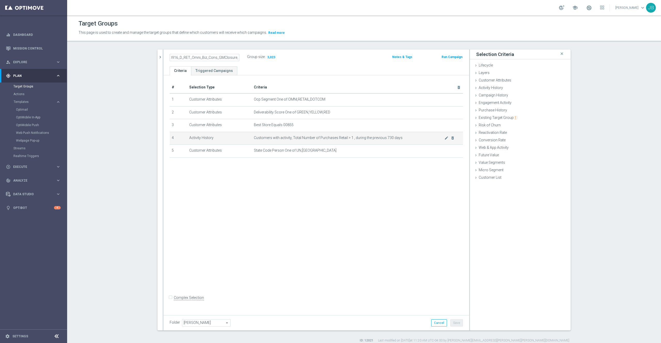
scroll to position [0, 14]
type input "TUE_20250930_D_RET_Omni_Biz_Cons_GMClosure_855"
click at [281, 194] on div "# Selection Type Criteria delete_forever 1 Customer Attributes Ocp Segment One …" at bounding box center [316, 193] width 306 height 237
click at [454, 324] on button "Save" at bounding box center [456, 323] width 13 height 7
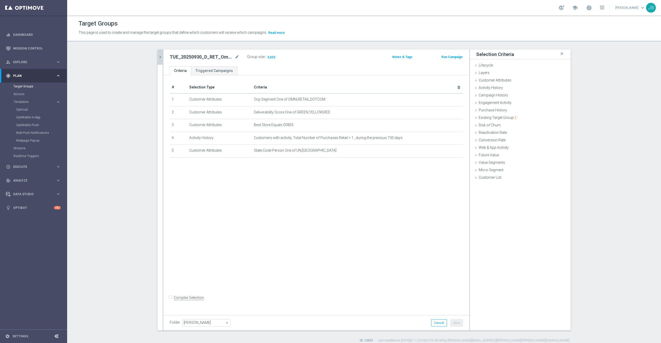
click at [158, 56] on icon "chevron_right" at bounding box center [160, 57] width 5 height 5
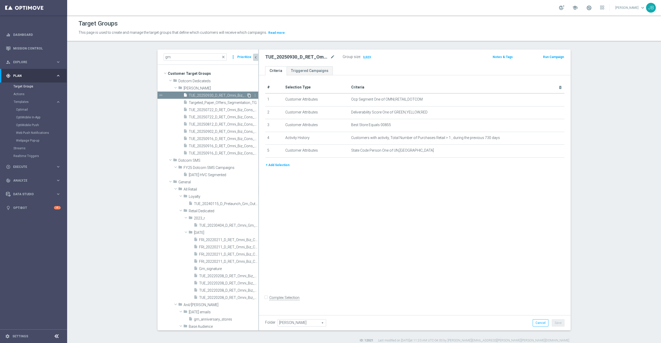
click at [247, 94] on icon "content_copy" at bounding box center [249, 95] width 4 height 4
click at [330, 58] on icon "mode_edit" at bounding box center [332, 57] width 5 height 6
click at [265, 57] on input "Copy of TUE_20250930_D_RET_Omni_Biz_Cons_GMClosure_855" at bounding box center [300, 57] width 70 height 7
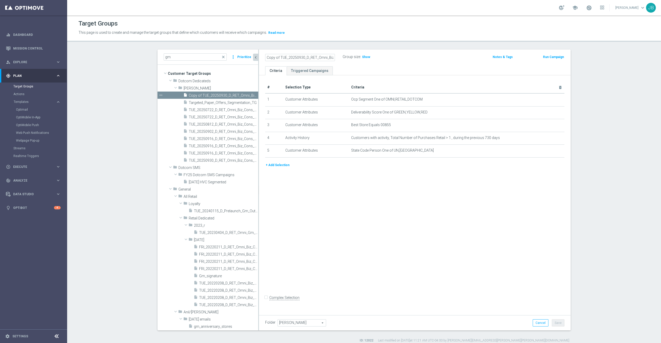
drag, startPoint x: 266, startPoint y: 57, endPoint x: 251, endPoint y: 56, distance: 15.5
click at [251, 56] on as-split "gm close more_vert Prioritize Customer Target Groups library_add create_new_fol…" at bounding box center [363, 190] width 413 height 281
click at [277, 56] on input "Copy of TUE_20250930_D_RET_Omni_Biz_Cons_GMClosure_855" at bounding box center [300, 57] width 70 height 7
type input "TUE_20250930_D_RET_Omni_Biz_Cons_GMClosure_255"
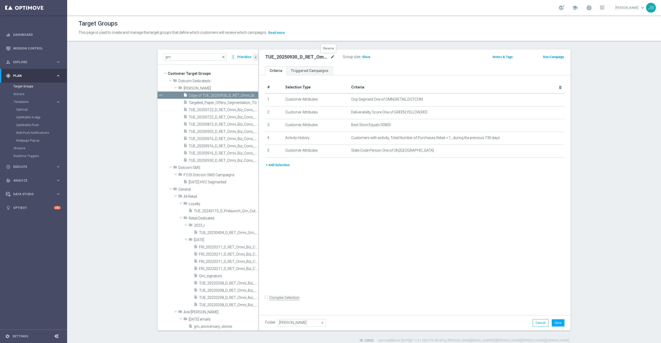
click at [330, 58] on icon "mode_edit" at bounding box center [332, 57] width 5 height 6
click at [329, 58] on input "TUE_20250930_D_RET_Omni_Biz_Cons_GMClosure_255" at bounding box center [300, 57] width 70 height 7
drag, startPoint x: 325, startPoint y: 55, endPoint x: 252, endPoint y: 54, distance: 72.8
click at [252, 54] on as-split "gm close more_vert Prioritize Customer Target Groups library_add create_new_fol…" at bounding box center [363, 190] width 413 height 281
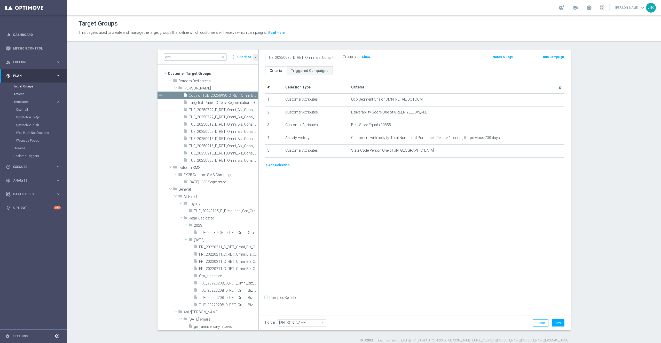
click at [281, 58] on input "TUE_20250930_D_RET_Omni_Biz_Cons_GMClosure_228" at bounding box center [300, 57] width 70 height 7
drag, startPoint x: 281, startPoint y: 58, endPoint x: 344, endPoint y: 54, distance: 62.8
click at [344, 54] on div "TUE_20250930_D_RET_Omni_Biz_Cons_GMClosure_228 Group size : Show" at bounding box center [363, 57] width 205 height 8
type input "TUE_20250930_D_RET_Omni_Biz_Cons_GMClosure_228"
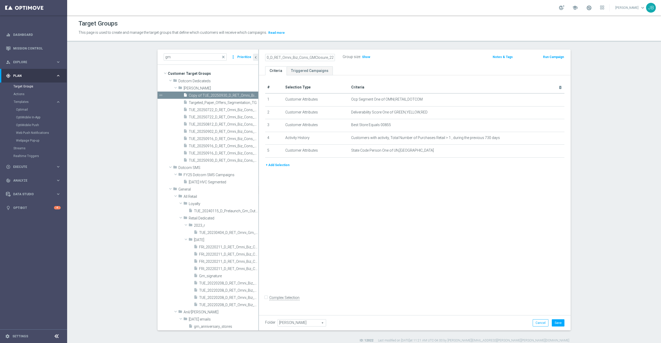
click at [399, 177] on div "# Selection Type Criteria delete_forever 1 Customer Attributes Ocp Segment One …" at bounding box center [415, 193] width 312 height 237
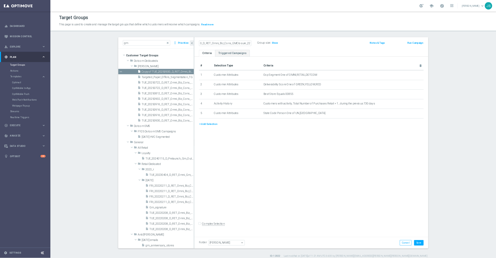
scroll to position [0, 0]
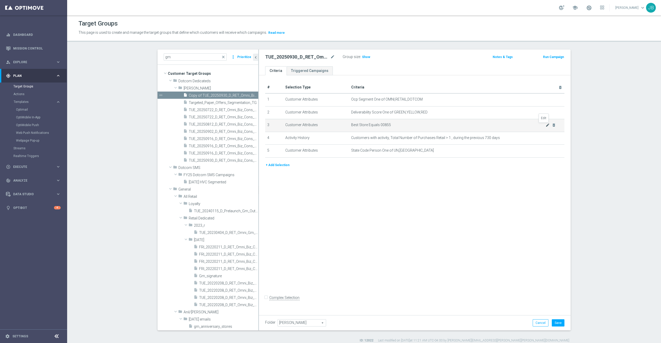
click at [545, 126] on icon "mode_edit" at bounding box center [547, 125] width 4 height 4
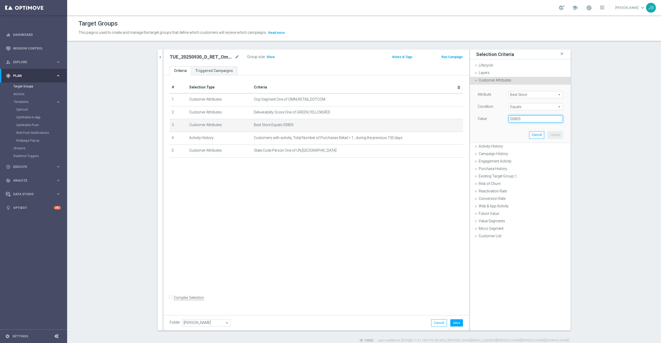
click at [524, 120] on input "00855" at bounding box center [536, 118] width 54 height 7
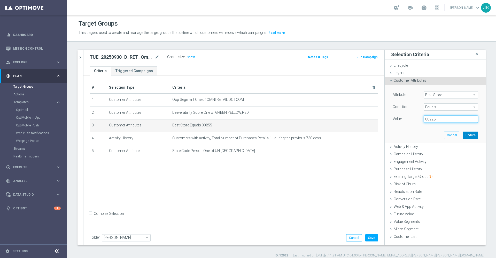
type input "00228"
click at [464, 133] on button "Update" at bounding box center [469, 134] width 15 height 7
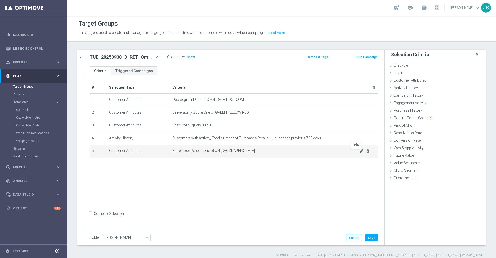
click at [359, 153] on icon "mode_edit" at bounding box center [361, 151] width 4 height 4
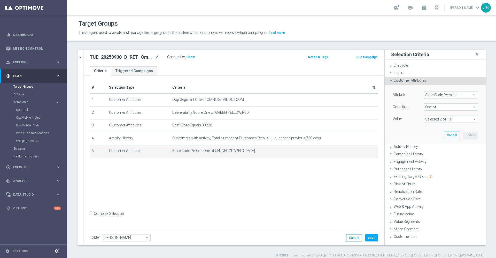
click at [436, 121] on span at bounding box center [451, 119] width 54 height 7
click at [425, 129] on input "Show Selected" at bounding box center [426, 130] width 3 height 3
checkbox input "true"
click at [427, 145] on input "OH" at bounding box center [428, 145] width 3 height 3
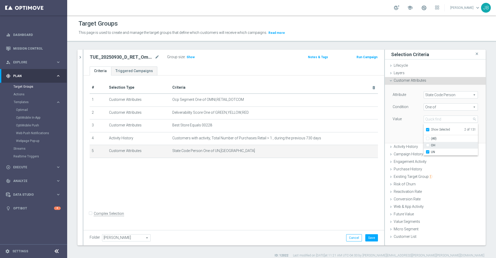
checkbox input "false"
type input "UN"
checkbox input "false"
click at [425, 129] on input "Show Selected" at bounding box center [426, 130] width 3 height 3
checkbox input "false"
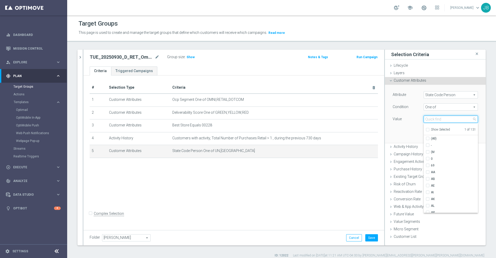
click at [429, 122] on input "search" at bounding box center [450, 118] width 54 height 7
type input "ca"
checkbox input "true"
type input "ca"
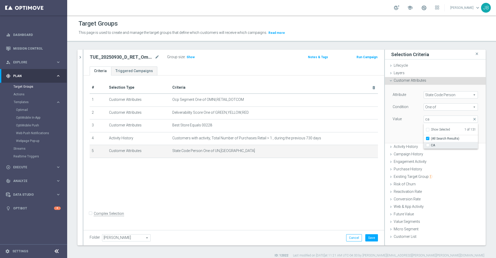
click at [431, 145] on span "CA" at bounding box center [454, 145] width 47 height 4
click at [430, 145] on input "CA" at bounding box center [428, 145] width 3 height 3
checkbox input "true"
type input "Selected 2 of 131"
checkbox input "false"
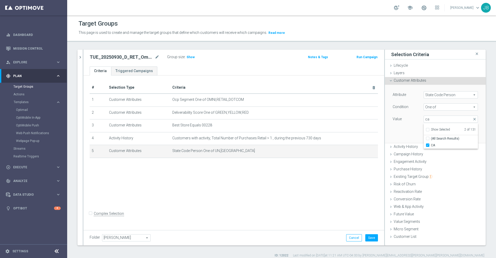
click at [405, 130] on div "Attribute State Code Person State Code Person arrow_drop_down search Condition …" at bounding box center [434, 114] width 93 height 58
click at [468, 136] on button "Update" at bounding box center [469, 134] width 15 height 7
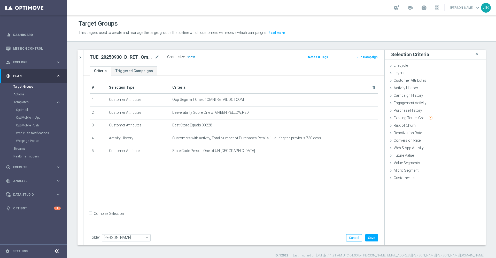
click at [190, 57] on span "Show" at bounding box center [190, 57] width 8 height 4
click at [366, 238] on button "Save" at bounding box center [371, 237] width 13 height 7
click at [79, 58] on icon "chevron_right" at bounding box center [80, 57] width 5 height 5
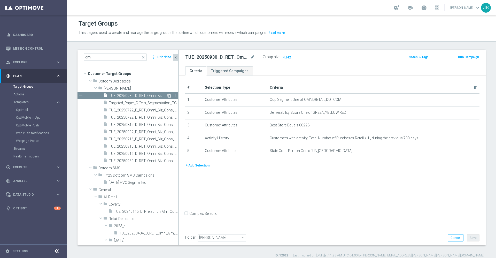
click at [167, 96] on icon "content_copy" at bounding box center [169, 95] width 4 height 4
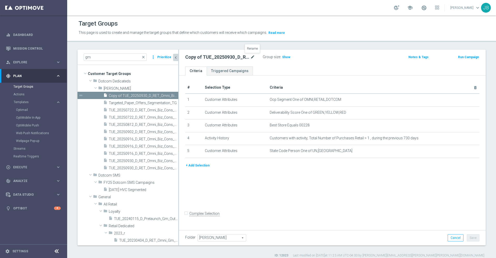
click at [251, 58] on icon "mode_edit" at bounding box center [252, 57] width 5 height 6
click at [223, 56] on input "Copy of TUE_20250930_D_RET_Omni_Biz_Cons_GMClosure_228" at bounding box center [220, 57] width 70 height 7
drag, startPoint x: 210, startPoint y: 56, endPoint x: 179, endPoint y: 52, distance: 31.6
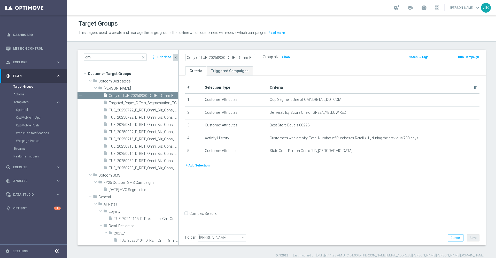
click at [179, 52] on div "Copy of TUE_20250930_D_RET_Omni_Biz_Cons_GMClosure_228 Group size : Show Notes …" at bounding box center [332, 58] width 306 height 17
click at [198, 55] on input "Copy of TUE_20250930_D_RET_Omni_Biz_Cons_GMClosure_228" at bounding box center [220, 57] width 70 height 7
drag, startPoint x: 201, startPoint y: 57, endPoint x: 180, endPoint y: 57, distance: 20.9
click at [180, 57] on div "Copy of TUE_20250930_D_RET_Omni_Biz_Cons_GMClosure_228 Group size : Show Notes …" at bounding box center [332, 58] width 306 height 17
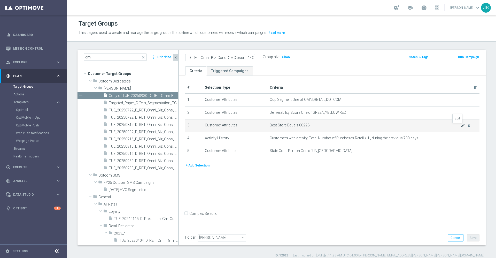
type input "TUE_20250930_D_RET_Omni_Biz_Cons_GMClosure_1401"
click at [460, 125] on icon "mode_edit" at bounding box center [462, 125] width 4 height 4
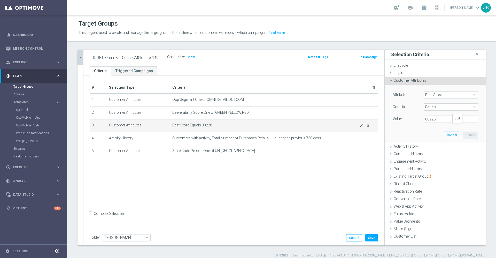
scroll to position [0, 0]
click at [437, 119] on input "00228" at bounding box center [450, 118] width 54 height 7
type input "01401"
click at [470, 135] on button "Update" at bounding box center [469, 134] width 15 height 7
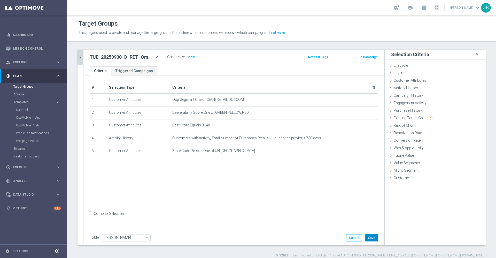
click at [365, 235] on button "Save" at bounding box center [371, 237] width 13 height 7
click at [156, 57] on icon "mode_edit" at bounding box center [157, 57] width 5 height 6
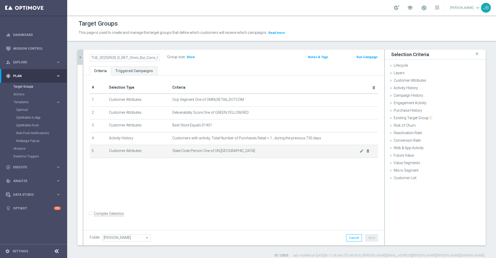
scroll to position [0, 25]
click at [199, 183] on div "# Selection Type Criteria delete_forever 1 Customer Attributes Ocp Segment One …" at bounding box center [233, 151] width 300 height 153
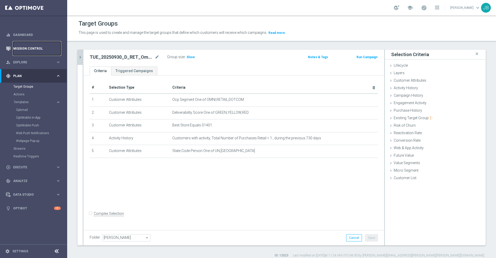
click at [42, 45] on link "Mission Control" at bounding box center [36, 49] width 47 height 14
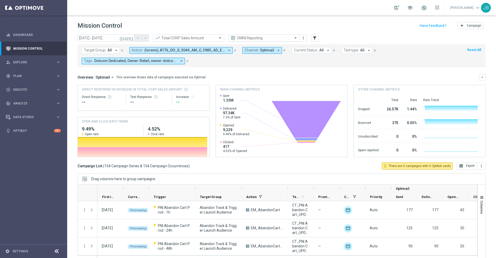
click at [244, 40] on div "OMNI Reporting" at bounding box center [263, 37] width 71 height 7
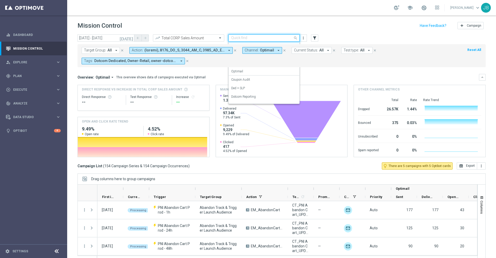
scroll to position [57, 0]
click at [131, 39] on icon "[DATE]" at bounding box center [127, 38] width 14 height 5
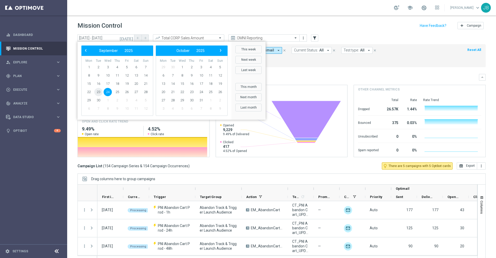
click at [98, 93] on span "23" at bounding box center [98, 92] width 8 height 8
click at [98, 84] on span "16" at bounding box center [98, 84] width 8 height 8
type input "[DATE] - [DATE]"
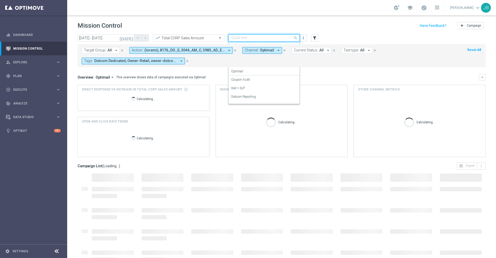
click at [267, 35] on div "Quick find OMNI Reporting" at bounding box center [263, 37] width 71 height 7
click at [246, 99] on label "Store Closing" at bounding box center [240, 99] width 18 height 4
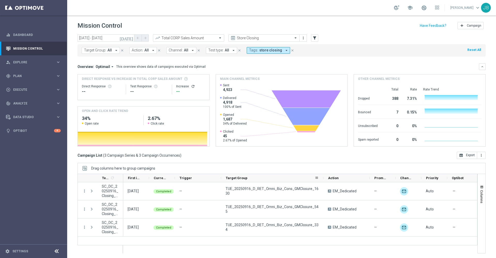
drag, startPoint x: 267, startPoint y: 176, endPoint x: 323, endPoint y: 181, distance: 56.2
click at [323, 181] on div at bounding box center [323, 178] width 2 height 8
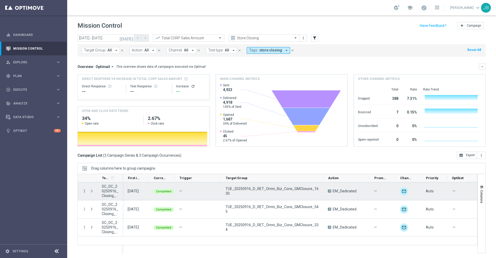
click at [84, 190] on icon "more_vert" at bounding box center [84, 190] width 5 height 5
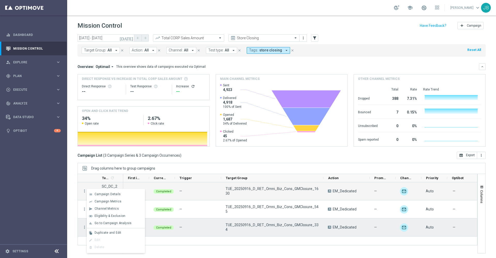
click at [193, 235] on div "—" at bounding box center [198, 227] width 46 height 18
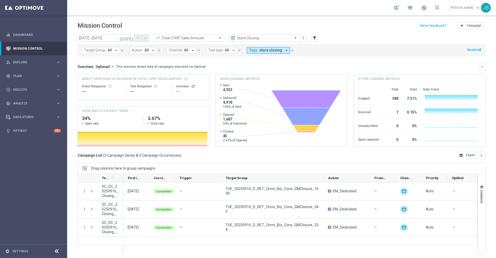
drag, startPoint x: 84, startPoint y: 190, endPoint x: 91, endPoint y: 169, distance: 22.1
click at [91, 169] on div "Drag columns here to group campaigns Drag here to set column labels" at bounding box center [281, 208] width 408 height 90
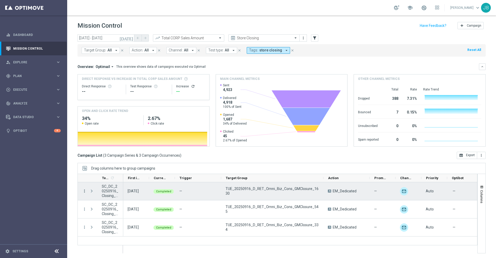
click at [84, 192] on icon "more_vert" at bounding box center [84, 190] width 5 height 5
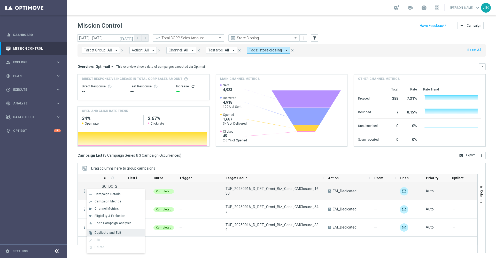
click at [106, 231] on span "Duplicate and Edit" at bounding box center [107, 233] width 27 height 4
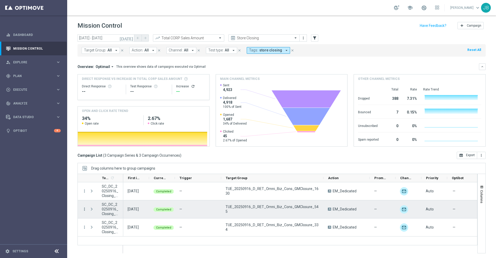
click at [84, 209] on icon "more_vert" at bounding box center [84, 209] width 5 height 5
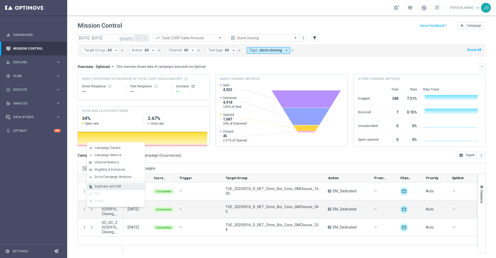
click at [107, 187] on span "Duplicate and Edit" at bounding box center [107, 186] width 27 height 4
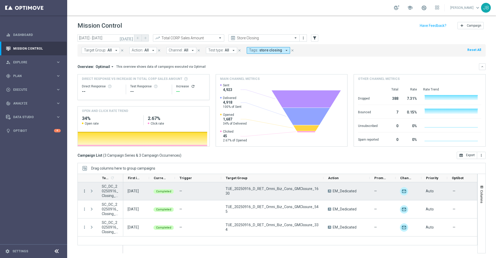
click at [84, 191] on icon "more_vert" at bounding box center [84, 190] width 5 height 5
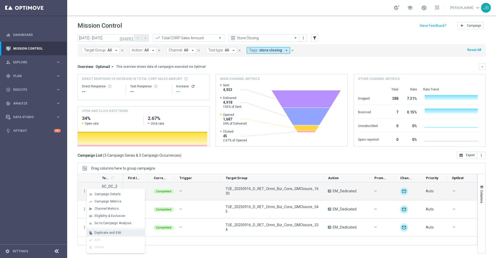
click at [113, 233] on span "Duplicate and Edit" at bounding box center [107, 233] width 27 height 4
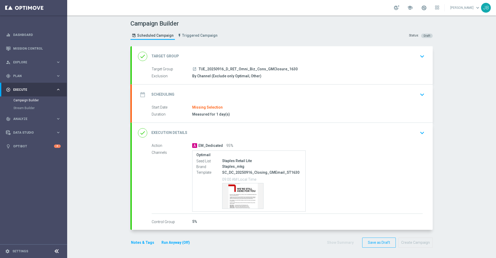
click at [169, 58] on h2 "Target Group" at bounding box center [165, 56] width 28 height 5
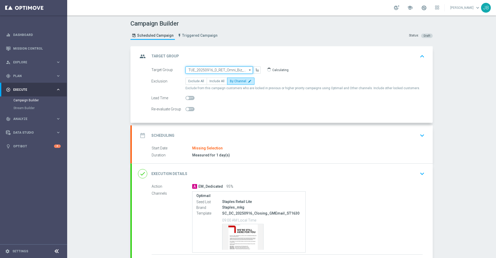
click at [215, 69] on input "TUE_20250916_D_RET_Omni_Biz_Cons_GMClosure_1630" at bounding box center [218, 69] width 67 height 7
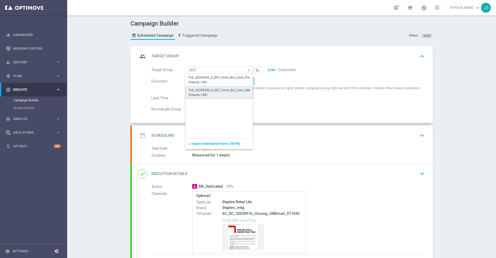
click at [214, 92] on div "TUE_20250930_D_RET_Omni_Biz_Cons_GMClosure_1401" at bounding box center [219, 92] width 62 height 9
type input "TUE_20250930_D_RET_Omni_Biz_Cons_GMClosure_1401"
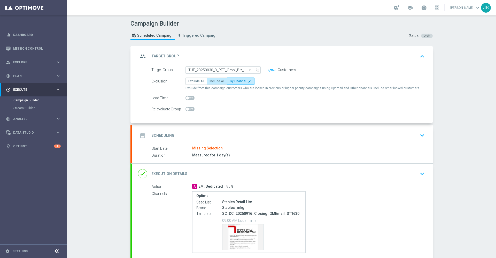
click at [211, 81] on span "Include All" at bounding box center [216, 81] width 15 height 4
click at [211, 81] on input "Include All" at bounding box center [210, 81] width 3 height 3
radio input "true"
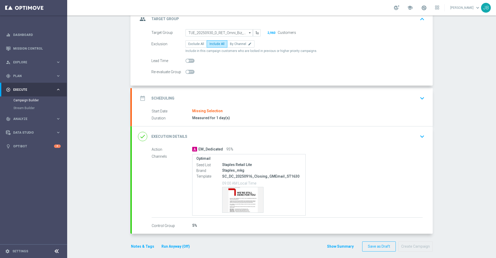
scroll to position [41, 0]
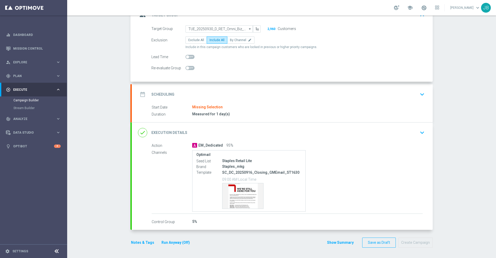
click at [164, 222] on label "Control Group" at bounding box center [172, 221] width 41 height 5
click at [178, 134] on h2 "Execution Details" at bounding box center [169, 132] width 36 height 5
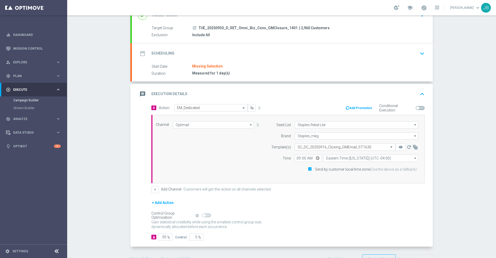
scroll to position [36, 0]
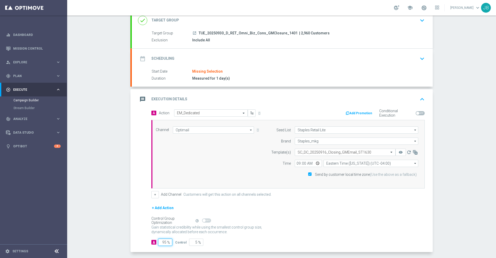
click at [163, 241] on input "95" at bounding box center [165, 241] width 14 height 7
click at [296, 76] on div "Measured for 1 day(s)" at bounding box center [307, 78] width 230 height 5
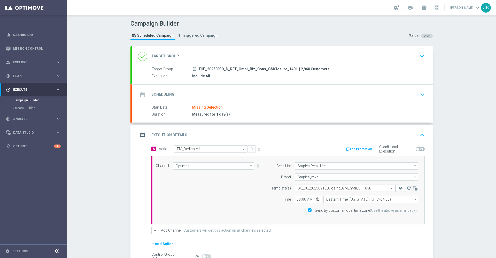
click at [166, 58] on h2 "Target Group" at bounding box center [165, 56] width 28 height 5
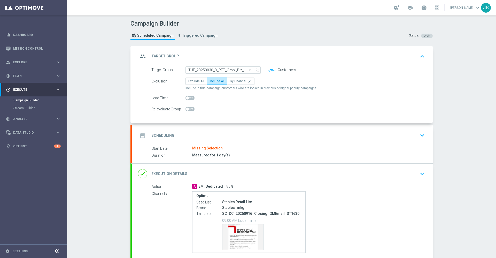
scroll to position [41, 0]
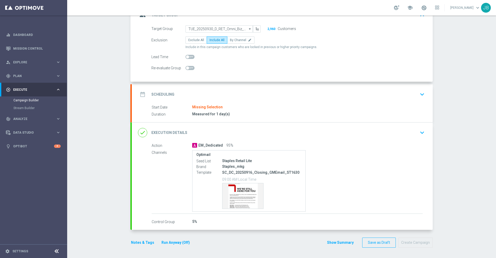
click at [160, 222] on label "Control Group" at bounding box center [172, 221] width 41 height 5
click at [165, 220] on label "Control Group" at bounding box center [172, 221] width 41 height 5
click at [174, 133] on h2 "Execution Details" at bounding box center [169, 132] width 36 height 5
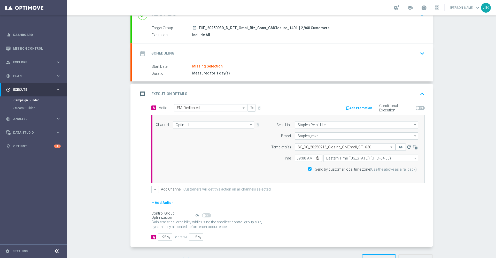
scroll to position [36, 0]
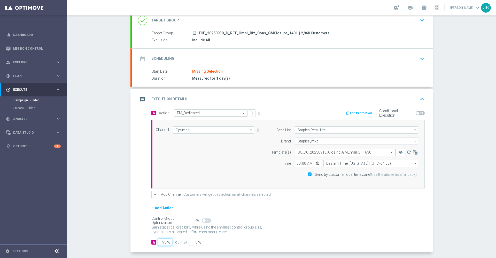
click at [164, 239] on input "95" at bounding box center [165, 241] width 14 height 7
type input "9"
type input "91"
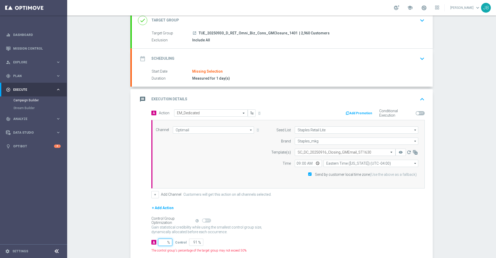
type input "100"
type input "1"
type input "99"
type input "10"
type input "90"
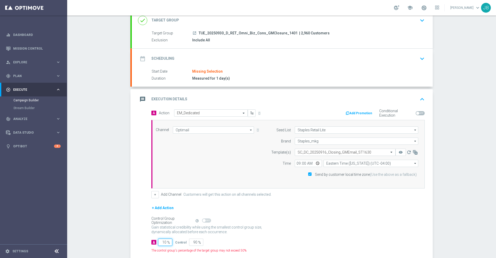
type input "100"
type input "0"
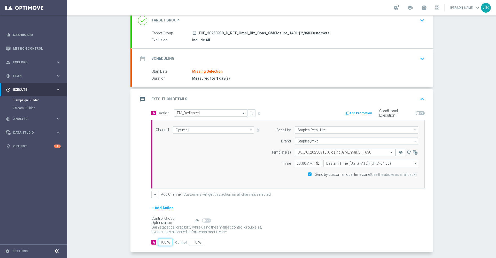
type input "100"
click at [219, 225] on p "Gain higher response rates by matching the most effective action with each cust…" at bounding box center [209, 232] width 116 height 14
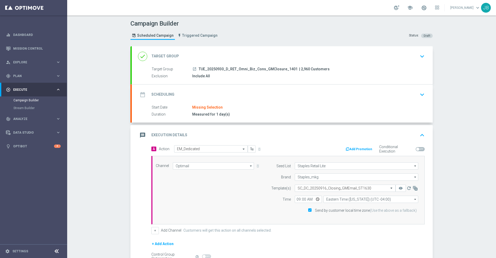
click at [163, 56] on h2 "Target Group" at bounding box center [165, 56] width 28 height 5
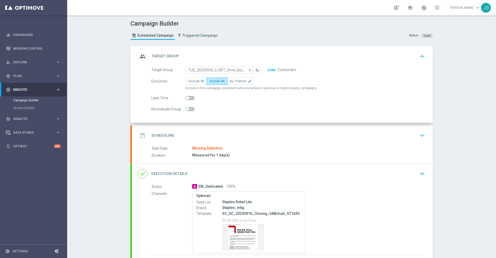
click at [167, 135] on h2 "Scheduling" at bounding box center [162, 135] width 23 height 5
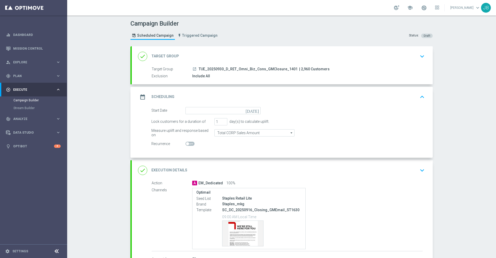
click at [253, 110] on icon "today" at bounding box center [252, 110] width 15 height 6
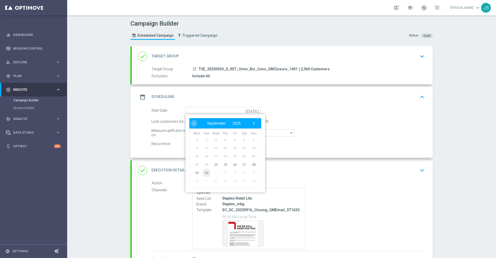
click at [203, 175] on span "30" at bounding box center [206, 172] width 8 height 8
type input "30 Sep 2025"
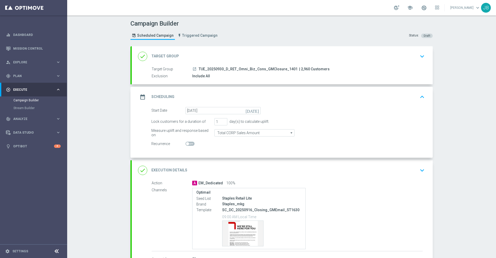
scroll to position [37, 0]
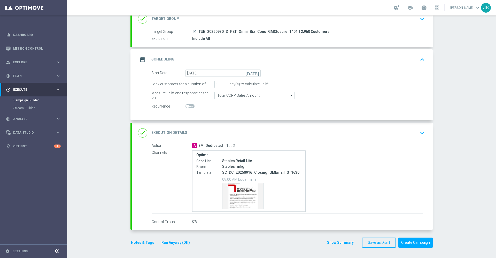
click at [175, 132] on h2 "Execution Details" at bounding box center [169, 132] width 36 height 5
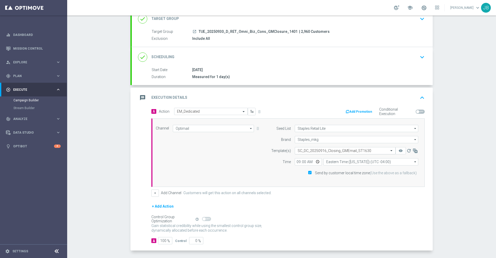
click at [318, 151] on input "text" at bounding box center [339, 150] width 85 height 4
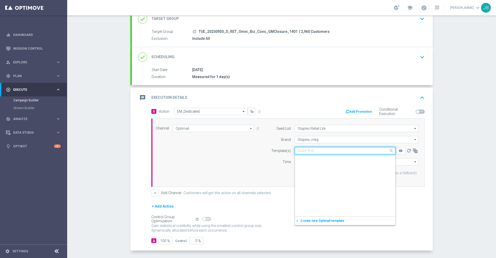
scroll to position [29089, 0]
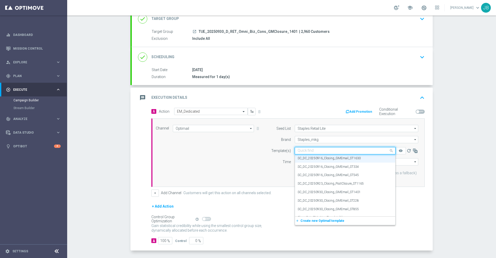
click at [313, 150] on input "text" at bounding box center [339, 150] width 85 height 4
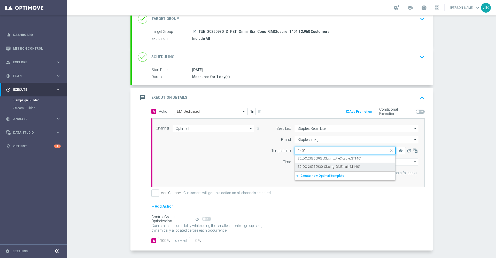
click at [323, 166] on label "SC_DC_20250930_Closing_GMEmail_ST1401" at bounding box center [328, 166] width 63 height 4
type input "1401"
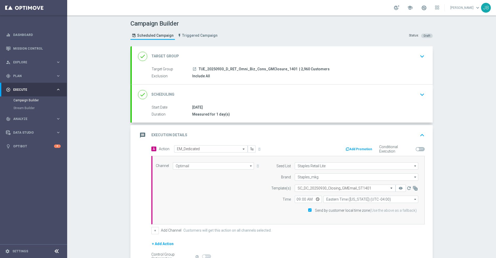
click at [161, 57] on h2 "Target Group" at bounding box center [165, 56] width 28 height 5
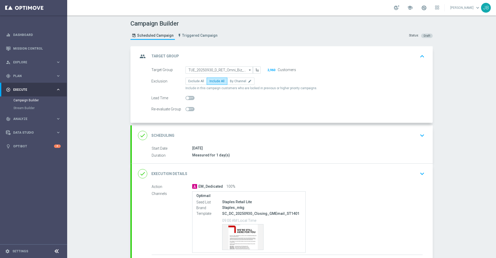
click at [163, 58] on h2 "Target Group" at bounding box center [165, 56] width 28 height 5
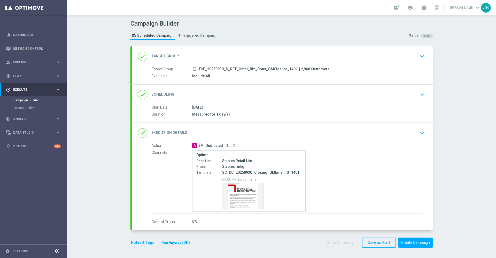
click at [162, 92] on h2 "Scheduling" at bounding box center [162, 94] width 23 height 5
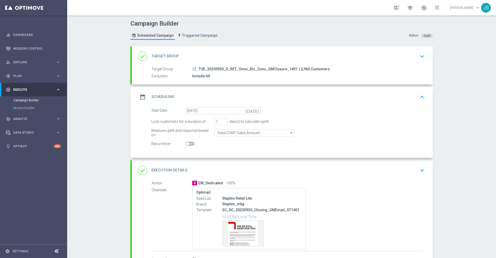
click at [166, 52] on div "done Target Group" at bounding box center [158, 56] width 41 height 9
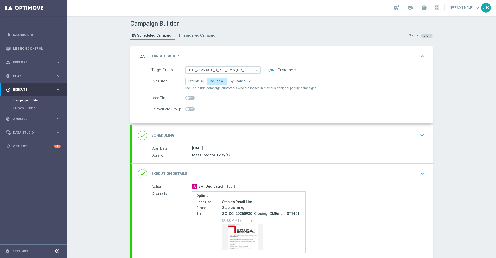
click at [165, 136] on h2 "Scheduling" at bounding box center [162, 135] width 23 height 5
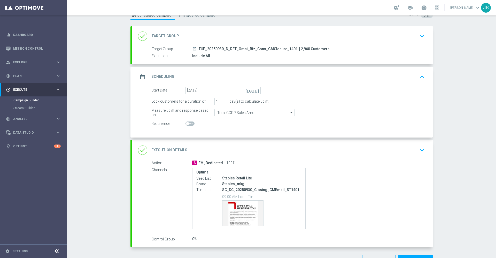
scroll to position [37, 0]
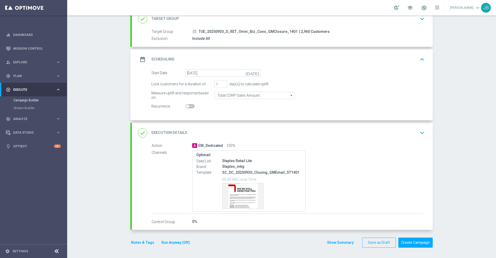
click at [174, 134] on h2 "Execution Details" at bounding box center [169, 132] width 36 height 5
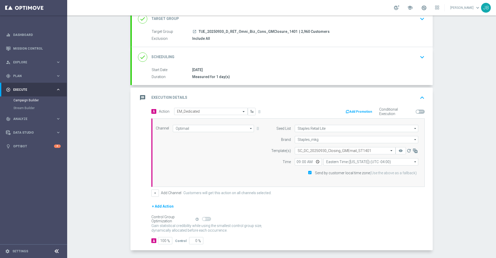
scroll to position [58, 0]
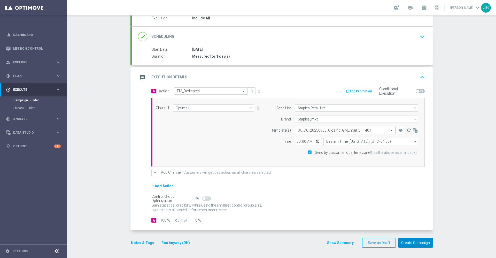
click at [406, 241] on button "Create Campaign" at bounding box center [415, 242] width 34 height 10
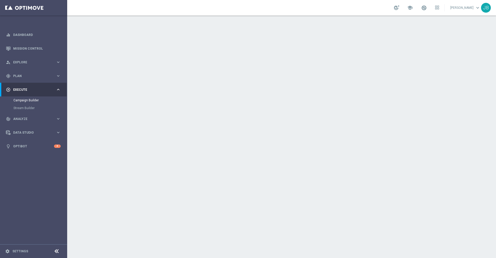
click at [166, 58] on h2 "Target Group" at bounding box center [165, 56] width 28 height 5
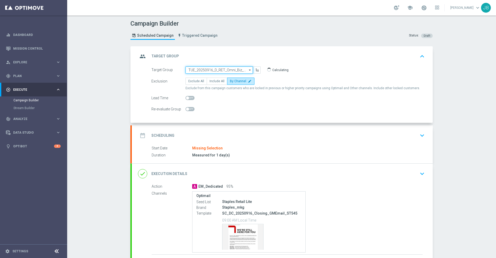
click at [214, 69] on input "TUE_20250916_D_RET_Omni_Biz_Cons_GMClosure_545" at bounding box center [218, 69] width 67 height 7
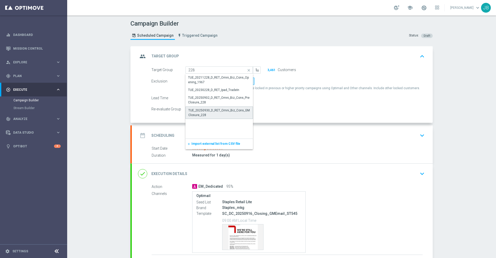
click at [217, 113] on div "TUE_20250930_D_RET_Omni_Biz_Cons_GMClosure_228" at bounding box center [219, 112] width 62 height 9
type input "TUE_20250930_D_RET_Omni_Biz_Cons_GMClosure_228"
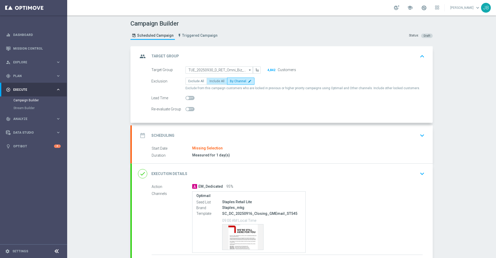
click at [214, 81] on span "Include All" at bounding box center [216, 81] width 15 height 4
click at [213, 81] on input "Include All" at bounding box center [210, 81] width 3 height 3
radio input "true"
click at [166, 133] on h2 "Scheduling" at bounding box center [162, 135] width 23 height 5
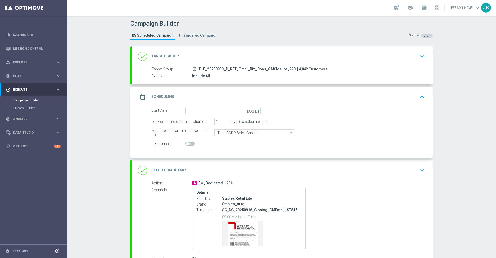
click at [255, 111] on icon "[DATE]" at bounding box center [252, 110] width 15 height 6
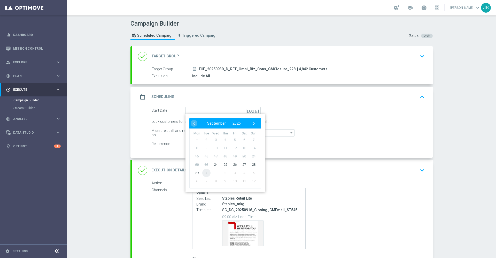
click at [206, 172] on span "30" at bounding box center [206, 172] width 8 height 8
type input "30 Sep 2025"
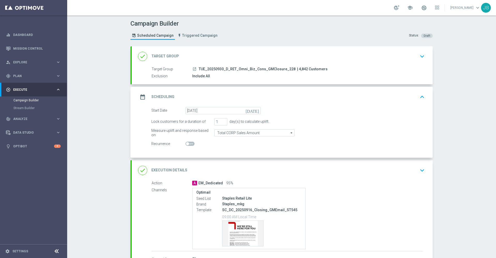
scroll to position [37, 0]
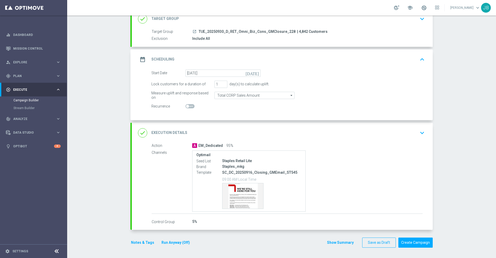
click at [174, 133] on h2 "Execution Details" at bounding box center [169, 132] width 36 height 5
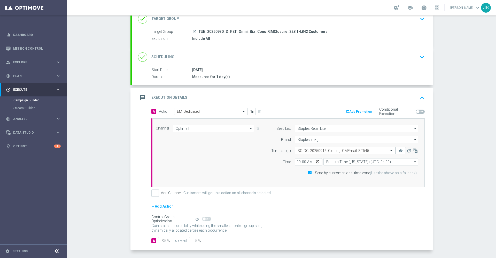
scroll to position [58, 0]
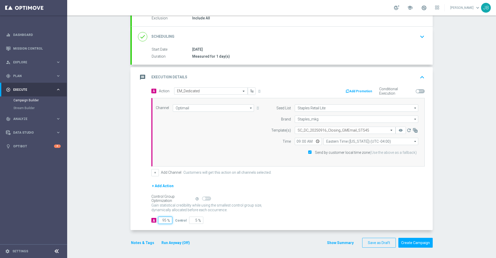
click at [163, 220] on input "95" at bounding box center [165, 219] width 14 height 7
type input "9"
type input "91"
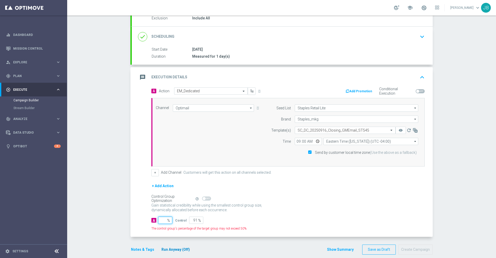
type input "100"
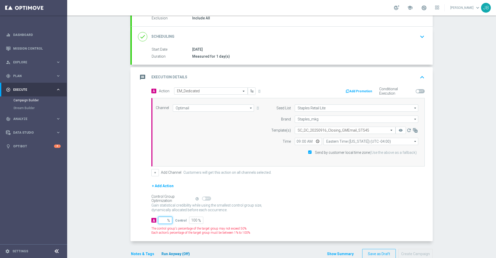
type input "1"
type input "99"
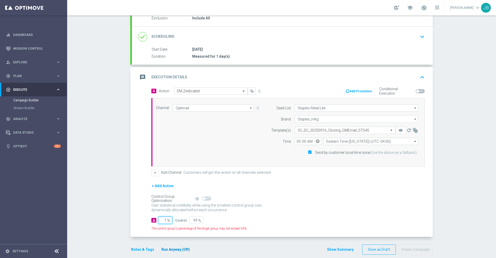
type input "10"
type input "90"
type input "100"
type input "0"
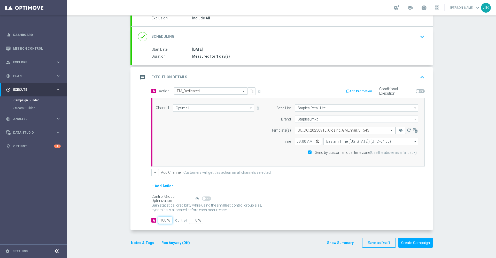
type input "100"
click at [297, 200] on div "Control Group Optimization Self Optimizing Campaign help_outline" at bounding box center [287, 198] width 273 height 6
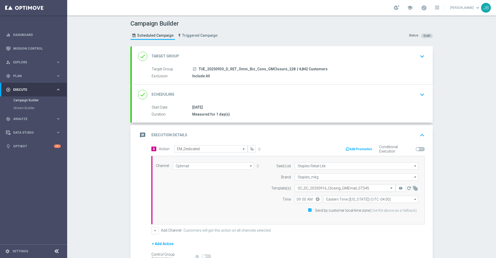
click at [327, 187] on input "text" at bounding box center [339, 188] width 85 height 4
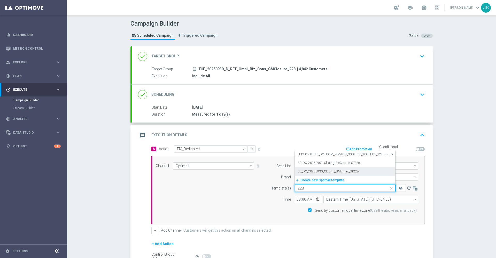
click at [333, 172] on label "SC_DC_20250930_Closing_GMEmail_ST228" at bounding box center [327, 171] width 61 height 4
type input "228"
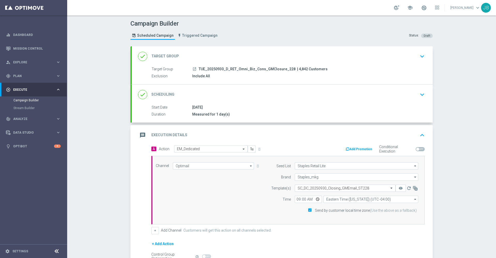
click at [166, 57] on h2 "Target Group" at bounding box center [165, 56] width 28 height 5
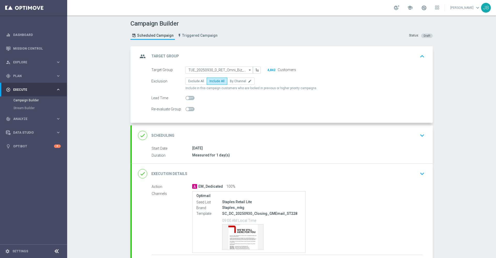
click at [162, 52] on div "group Target Group" at bounding box center [158, 56] width 41 height 9
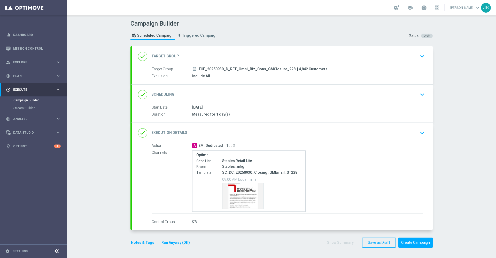
click at [192, 70] on icon "launch" at bounding box center [194, 69] width 4 height 4
click at [416, 240] on button "Create Campaign" at bounding box center [415, 242] width 34 height 10
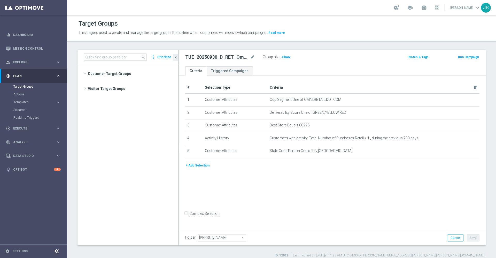
scroll to position [1474, 0]
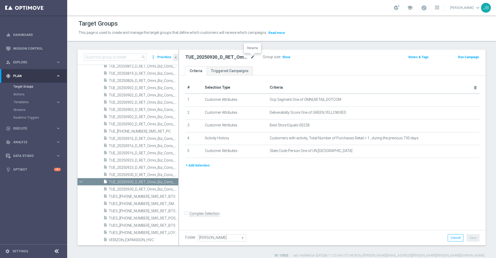
click at [252, 58] on icon "mode_edit" at bounding box center [252, 57] width 5 height 6
click at [323, 68] on ul "Criteria Triggered Campaigns" at bounding box center [332, 70] width 306 height 9
click at [288, 56] on span "Show" at bounding box center [286, 57] width 8 height 4
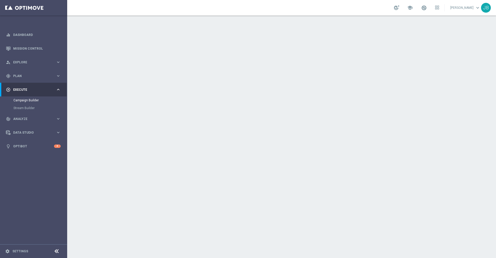
click at [163, 56] on h2 "Target Group" at bounding box center [165, 56] width 28 height 5
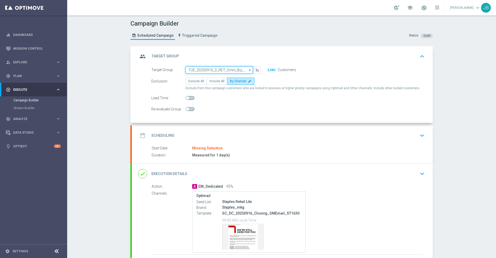
click at [210, 67] on input "TUE_20250916_D_RET_Omni_Biz_Cons_GMClosure_1630" at bounding box center [218, 69] width 67 height 7
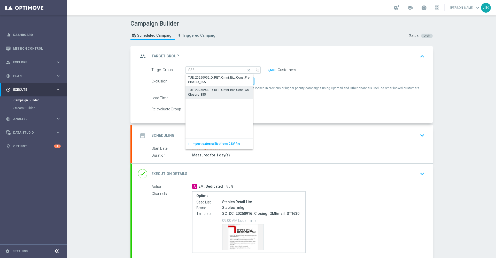
click at [204, 94] on div "TUE_20250930_D_RET_Omni_Biz_Cons_GMClosure_855" at bounding box center [219, 92] width 62 height 9
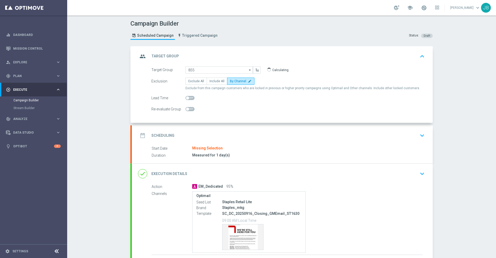
type input "TUE_20250930_D_RET_Omni_Biz_Cons_GMClosure_855"
click at [162, 56] on h2 "Target Group" at bounding box center [165, 56] width 28 height 5
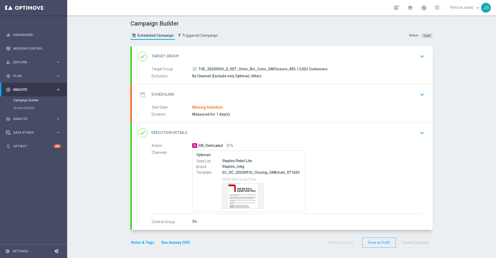
click at [164, 54] on h2 "Target Group" at bounding box center [165, 56] width 28 height 5
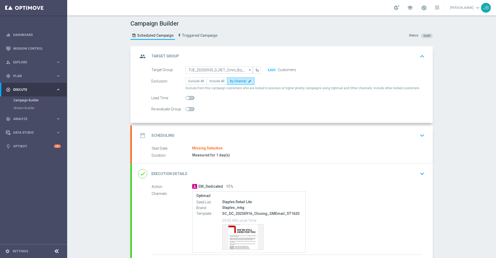
click at [159, 135] on h2 "Scheduling" at bounding box center [162, 135] width 23 height 5
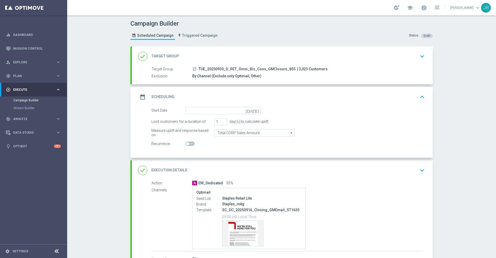
click at [252, 109] on icon "[DATE]" at bounding box center [252, 110] width 15 height 6
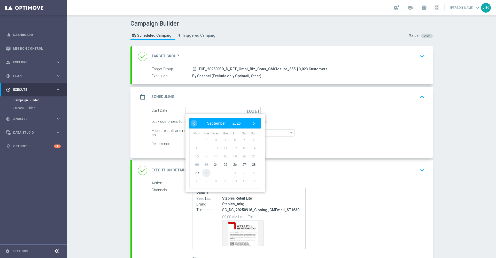
click at [204, 172] on span "30" at bounding box center [206, 172] width 8 height 8
type input "[DATE]"
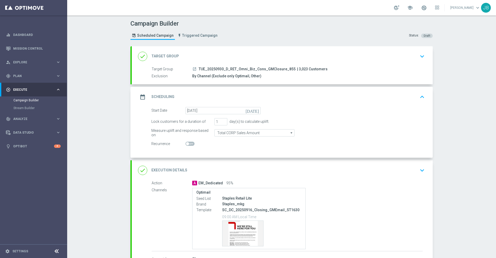
click at [171, 171] on h2 "Execution Details" at bounding box center [169, 170] width 36 height 5
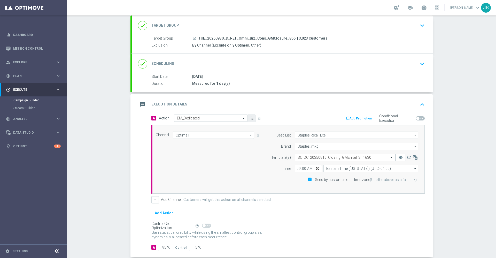
scroll to position [31, 0]
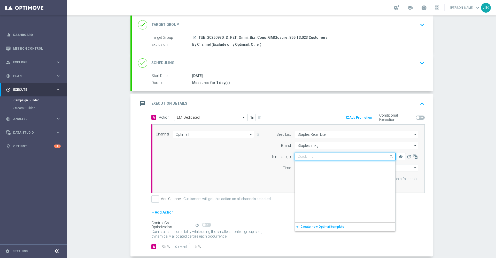
click at [313, 157] on input "text" at bounding box center [339, 156] width 85 height 4
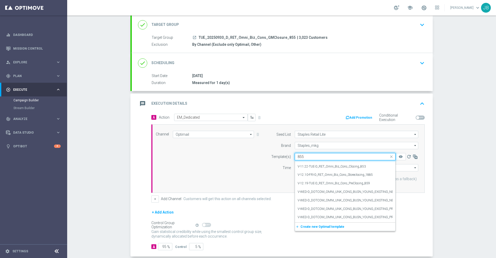
scroll to position [0, 0]
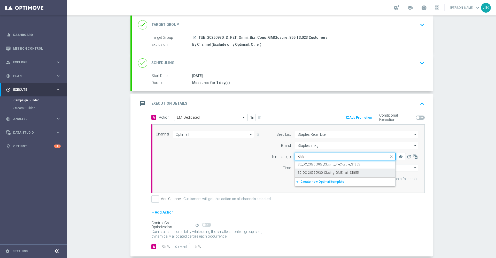
click at [322, 174] on label "SC_DC_20250930_Closing_GMEmail_ST855" at bounding box center [327, 172] width 61 height 4
type input "855"
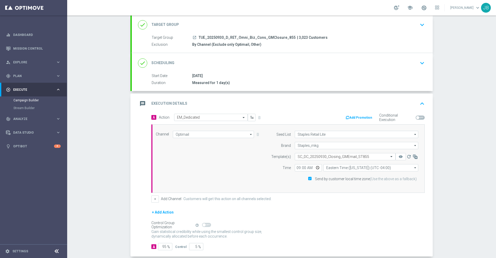
scroll to position [58, 0]
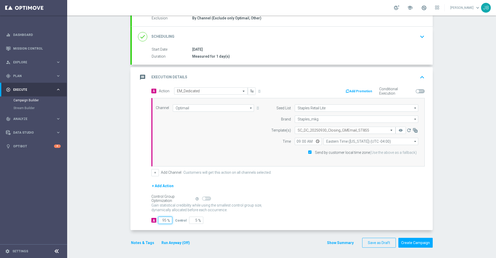
click at [163, 221] on input "95" at bounding box center [165, 219] width 14 height 7
type input "9"
type input "91"
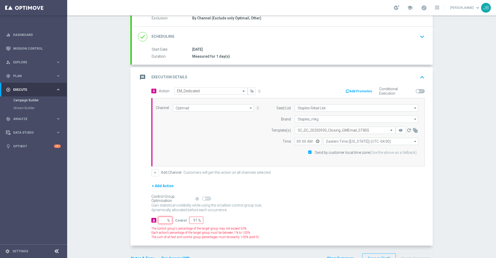
type input "100"
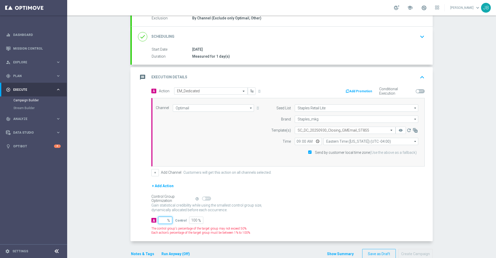
type input "1"
type input "99"
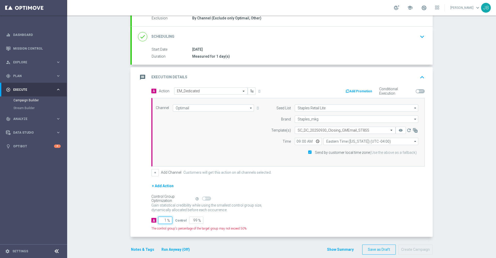
type input "10"
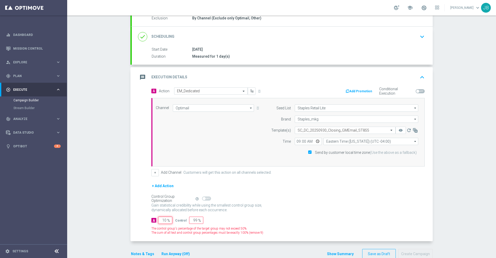
type input "90"
type input "100"
type input "0"
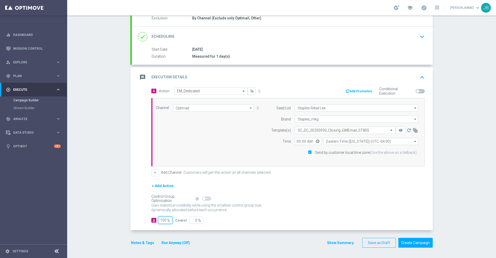
scroll to position [0, 0]
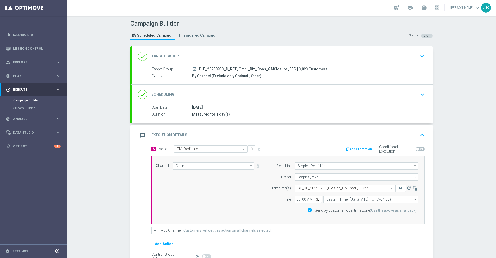
type input "100"
click at [165, 54] on h2 "Target Group" at bounding box center [165, 56] width 28 height 5
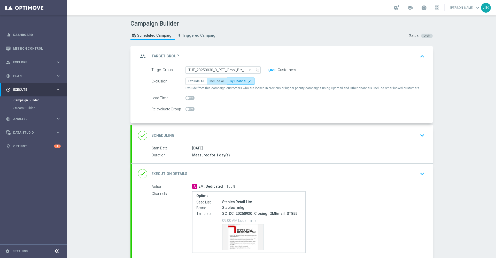
click at [209, 82] on span "Include All" at bounding box center [216, 81] width 15 height 4
click at [209, 82] on input "Include All" at bounding box center [210, 81] width 3 height 3
radio input "true"
click at [166, 55] on h2 "Target Group" at bounding box center [165, 56] width 28 height 5
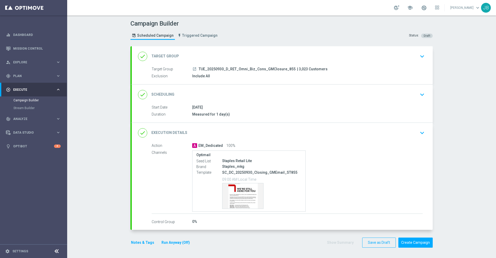
click at [164, 54] on h2 "Target Group" at bounding box center [165, 56] width 28 height 5
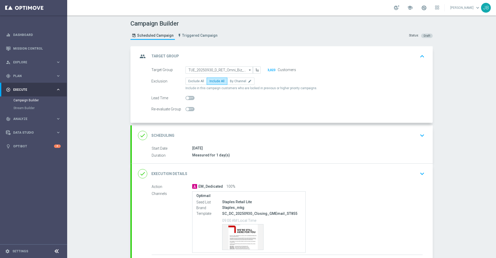
click at [166, 135] on h2 "Scheduling" at bounding box center [162, 135] width 23 height 5
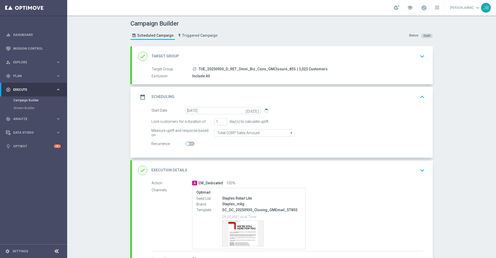
click at [161, 167] on div "done Execution Details" at bounding box center [162, 169] width 49 height 9
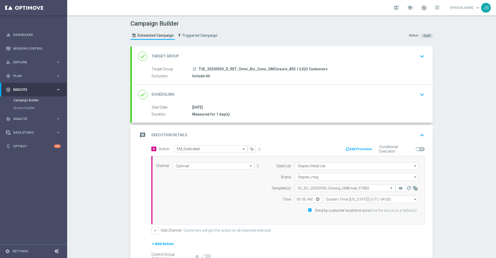
scroll to position [58, 0]
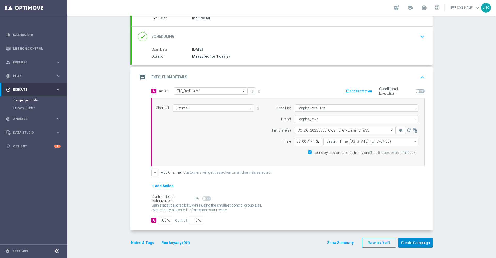
click at [412, 242] on button "Create Campaign" at bounding box center [415, 242] width 34 height 10
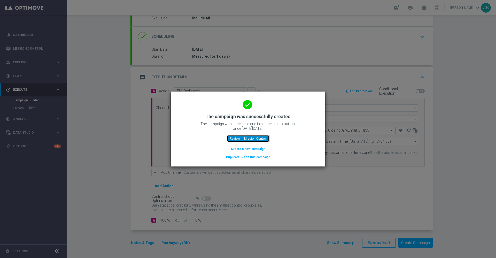
click at [243, 139] on button "Review in Mission Control" at bounding box center [248, 138] width 43 height 7
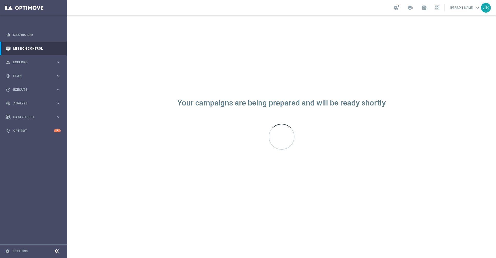
click at [335, 195] on div "Your campaigns are being prepared and will be ready shortly" at bounding box center [281, 136] width 428 height 242
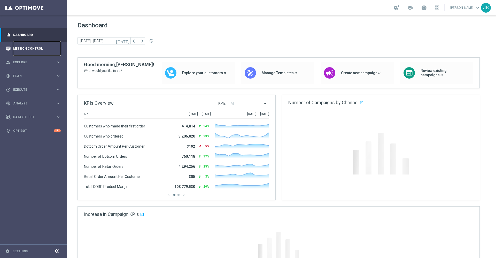
click at [43, 54] on link "Mission Control" at bounding box center [36, 49] width 47 height 14
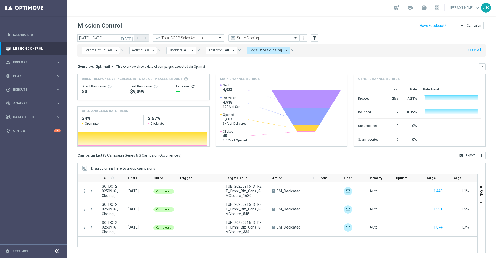
click at [130, 37] on icon "[DATE]" at bounding box center [127, 38] width 14 height 5
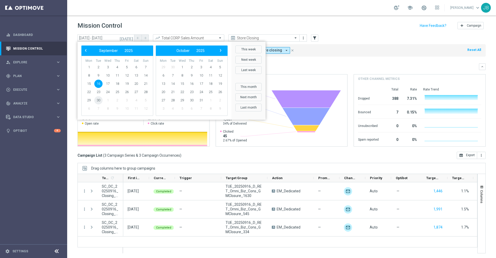
click at [98, 100] on span "30" at bounding box center [98, 100] width 8 height 8
type input "[DATE] - [DATE]"
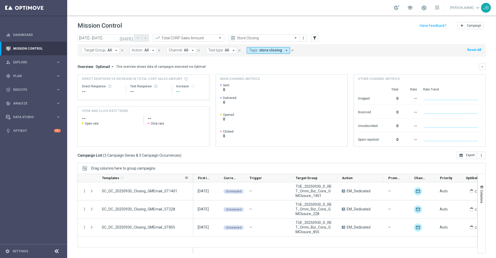
drag, startPoint x: 123, startPoint y: 176, endPoint x: 195, endPoint y: 179, distance: 72.4
click at [194, 179] on div at bounding box center [193, 178] width 2 height 8
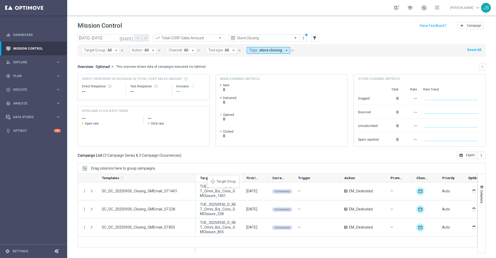
drag, startPoint x: 313, startPoint y: 177, endPoint x: 210, endPoint y: 178, distance: 103.3
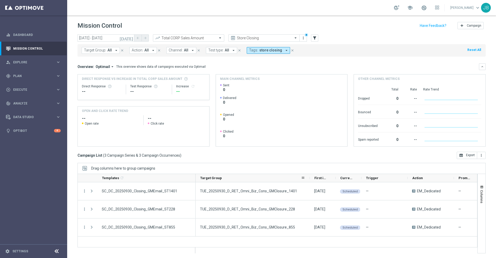
drag, startPoint x: 241, startPoint y: 176, endPoint x: 309, endPoint y: 177, distance: 67.9
click at [309, 177] on div at bounding box center [309, 178] width 2 height 8
